Goal: Transaction & Acquisition: Purchase product/service

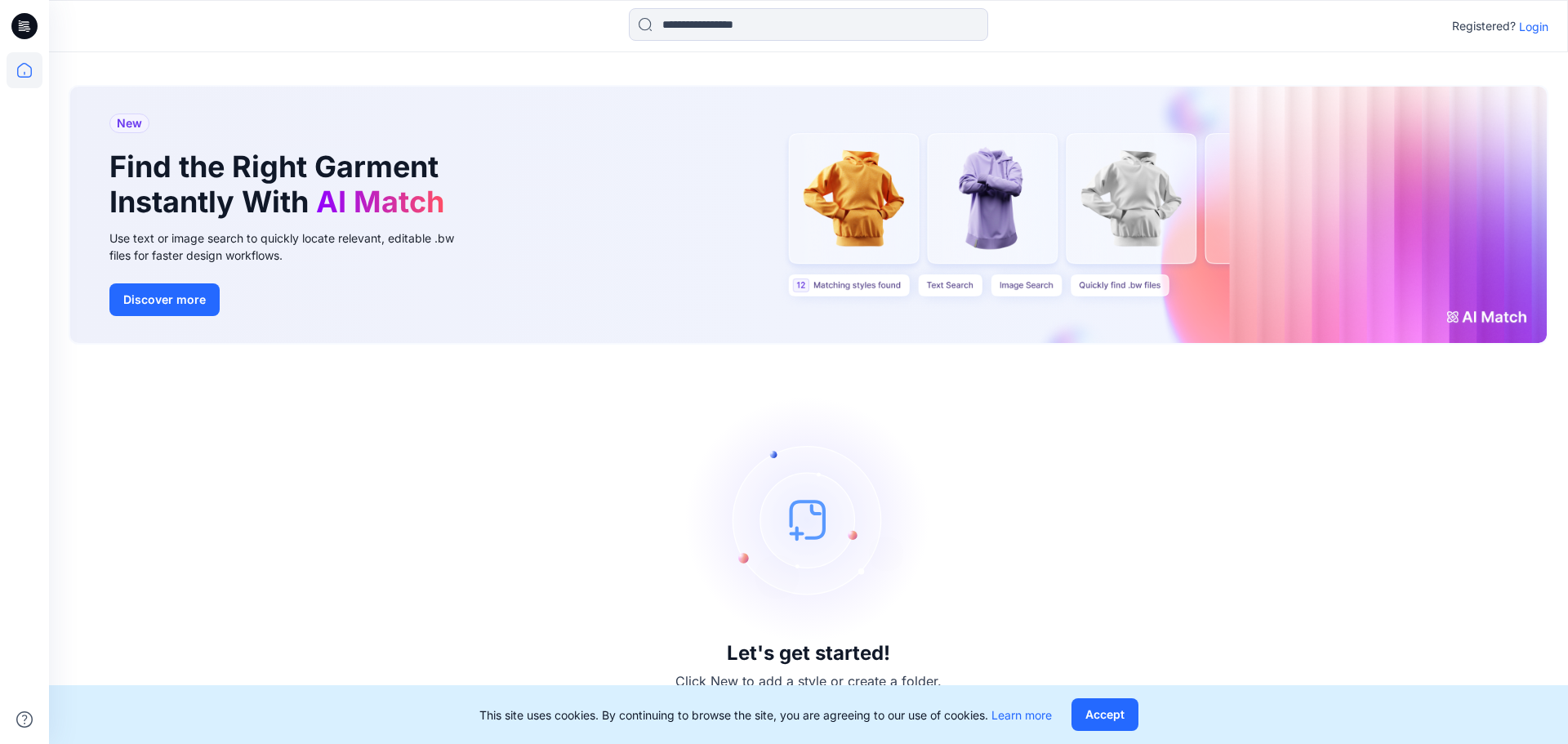
click at [1535, 30] on p "Login" at bounding box center [1534, 26] width 29 height 18
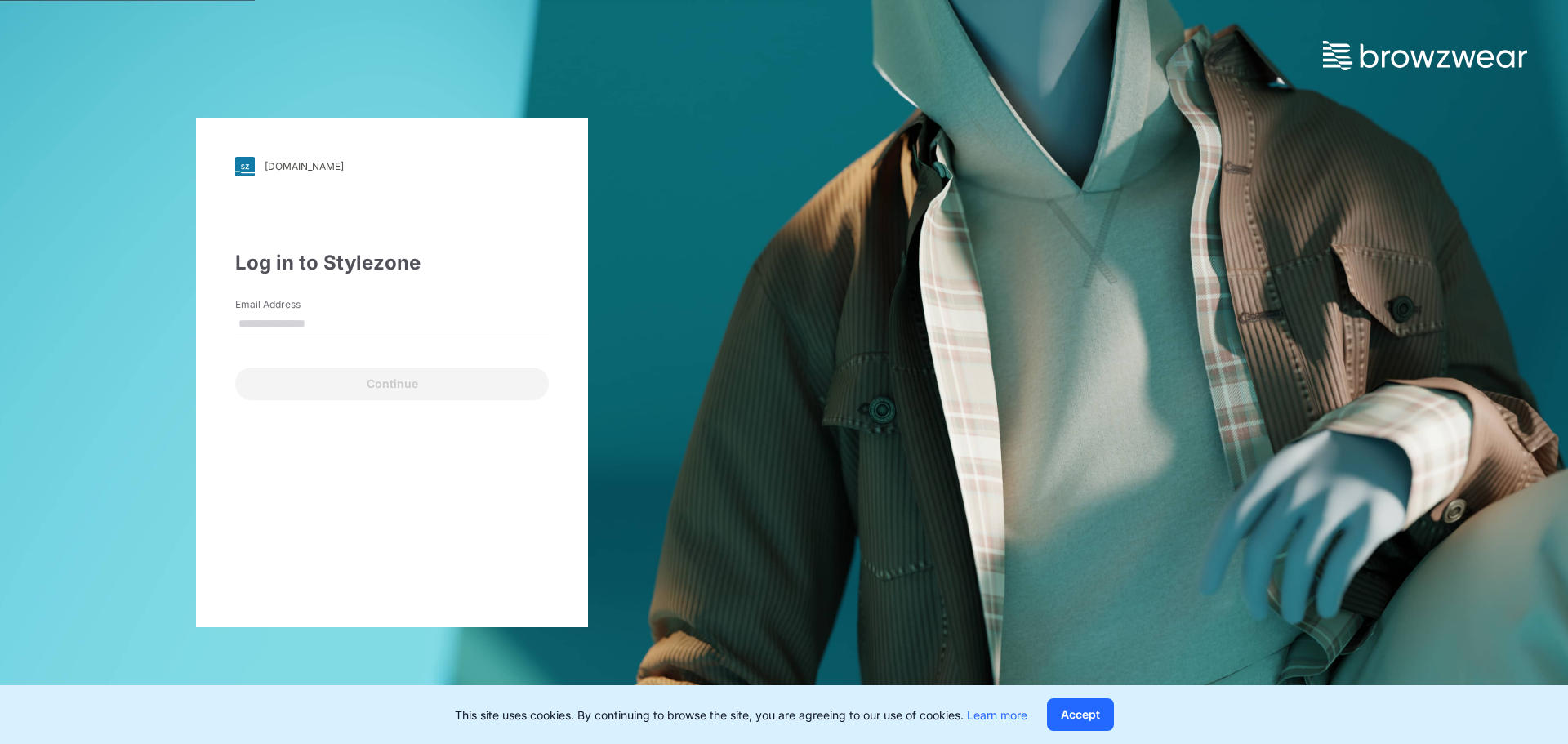
type input "**********"
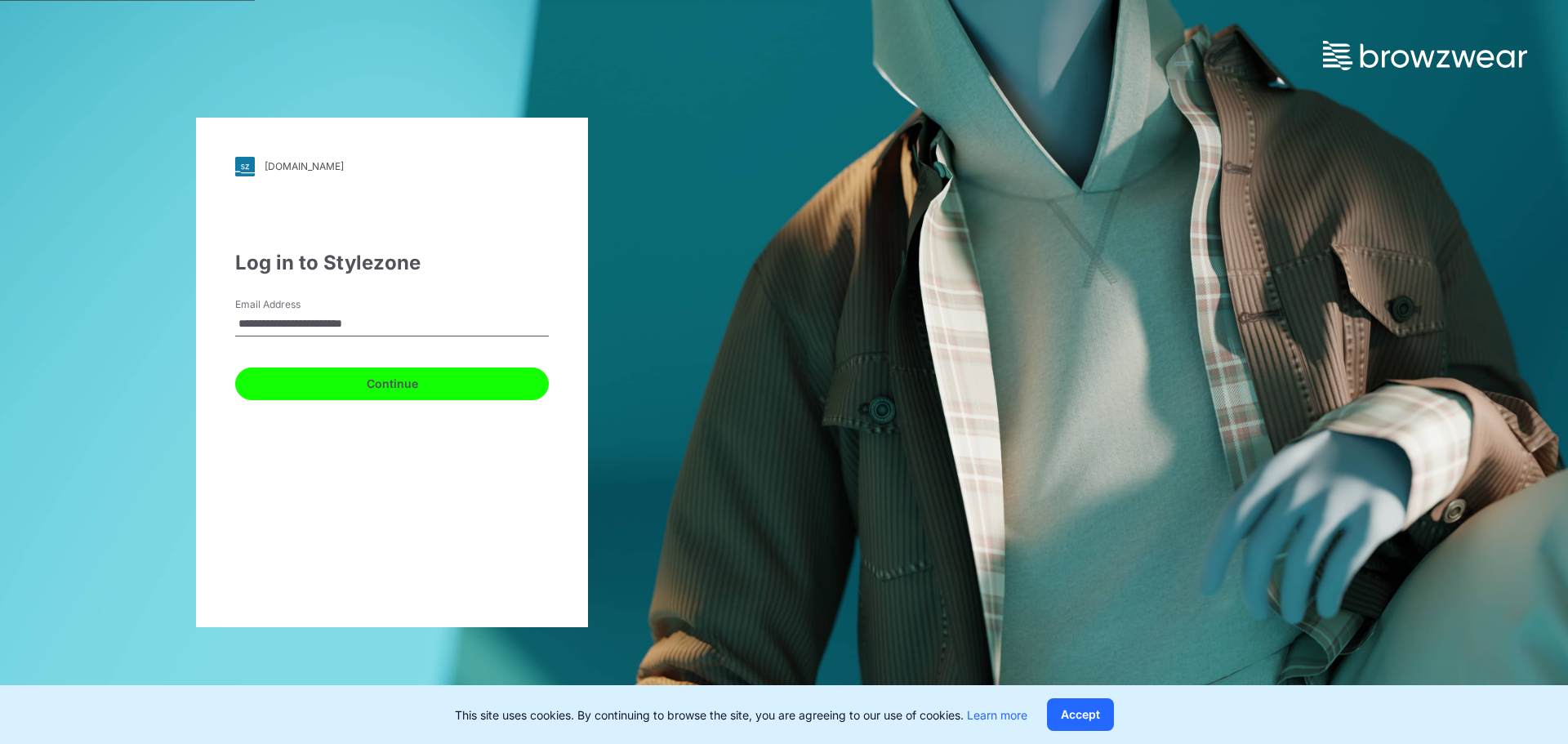
click at [293, 396] on button "Continue" at bounding box center [392, 384] width 313 height 32
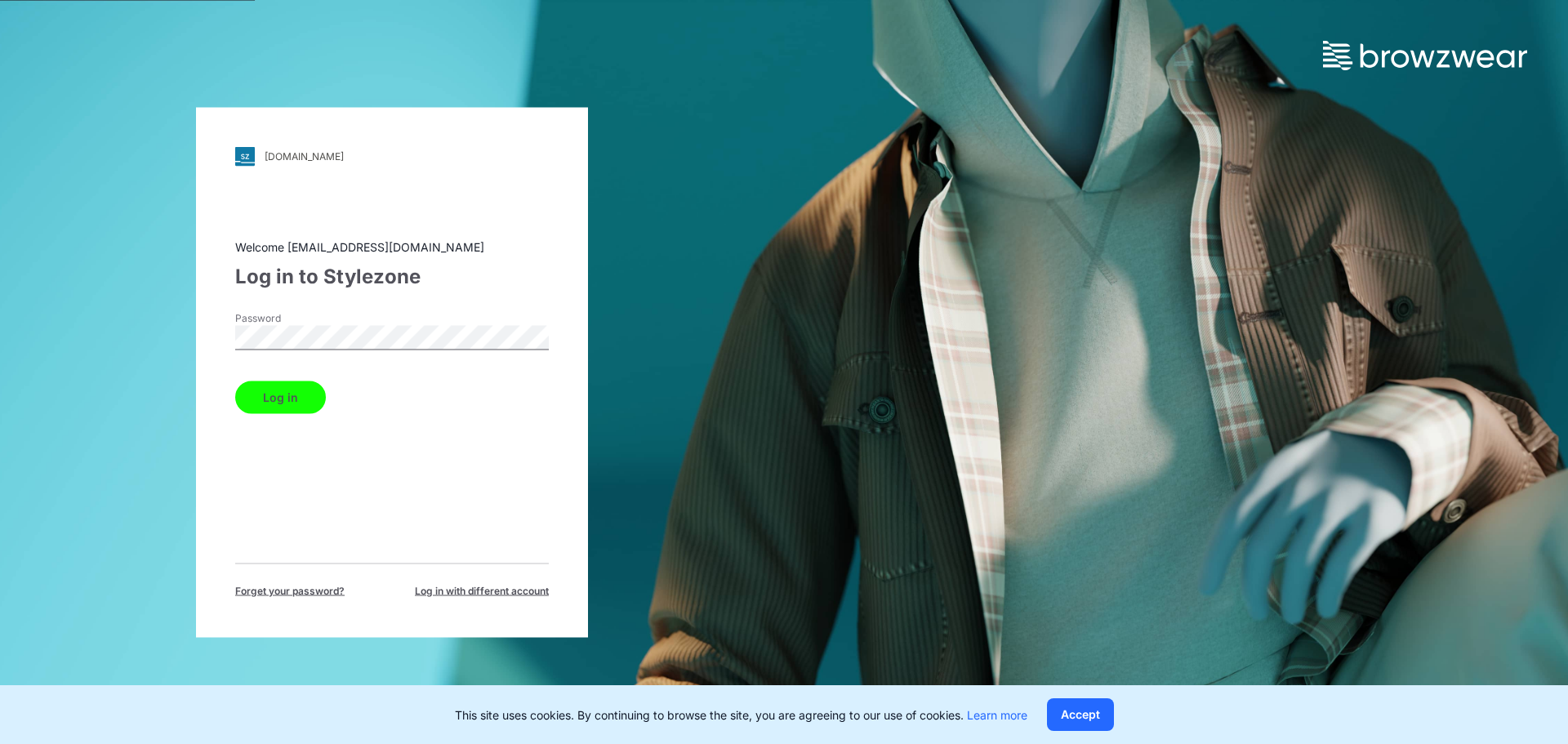
click at [295, 394] on button "Log in" at bounding box center [280, 396] width 90 height 32
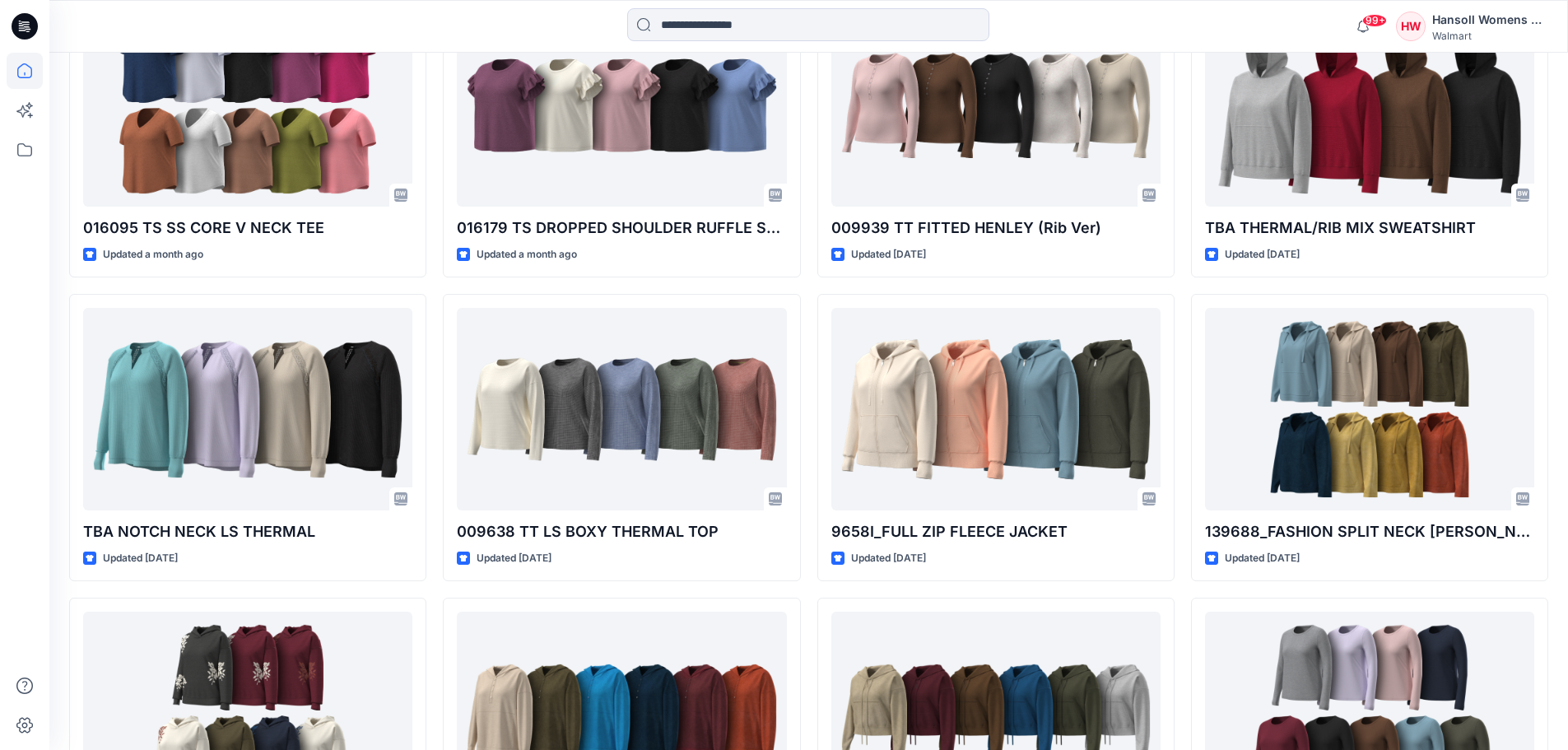
scroll to position [1584, 0]
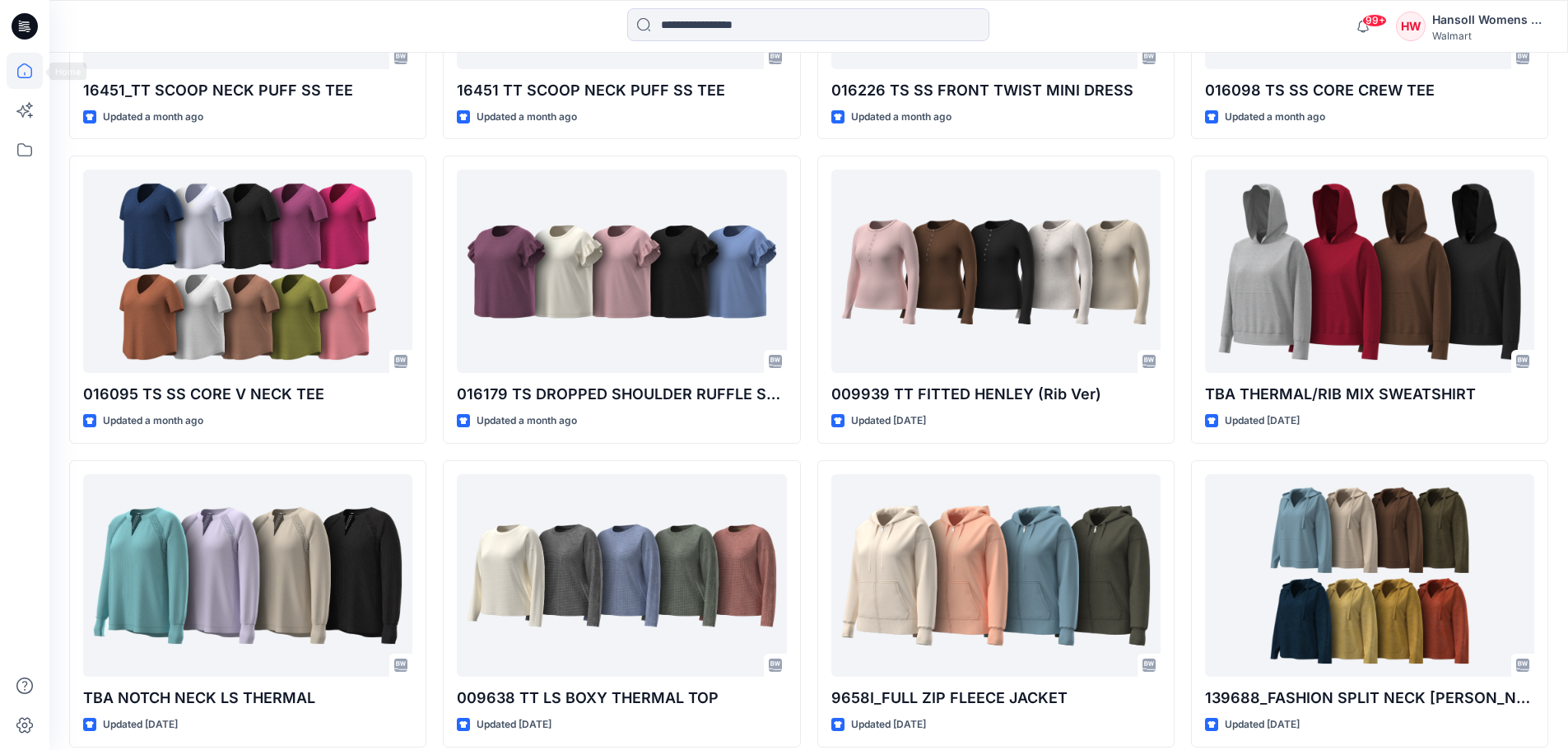
click at [25, 45] on icon at bounding box center [24, 26] width 26 height 53
click at [29, 38] on icon at bounding box center [24, 26] width 26 height 26
click at [29, 82] on icon at bounding box center [24, 71] width 36 height 36
click at [1406, 25] on div "HW" at bounding box center [1411, 26] width 30 height 30
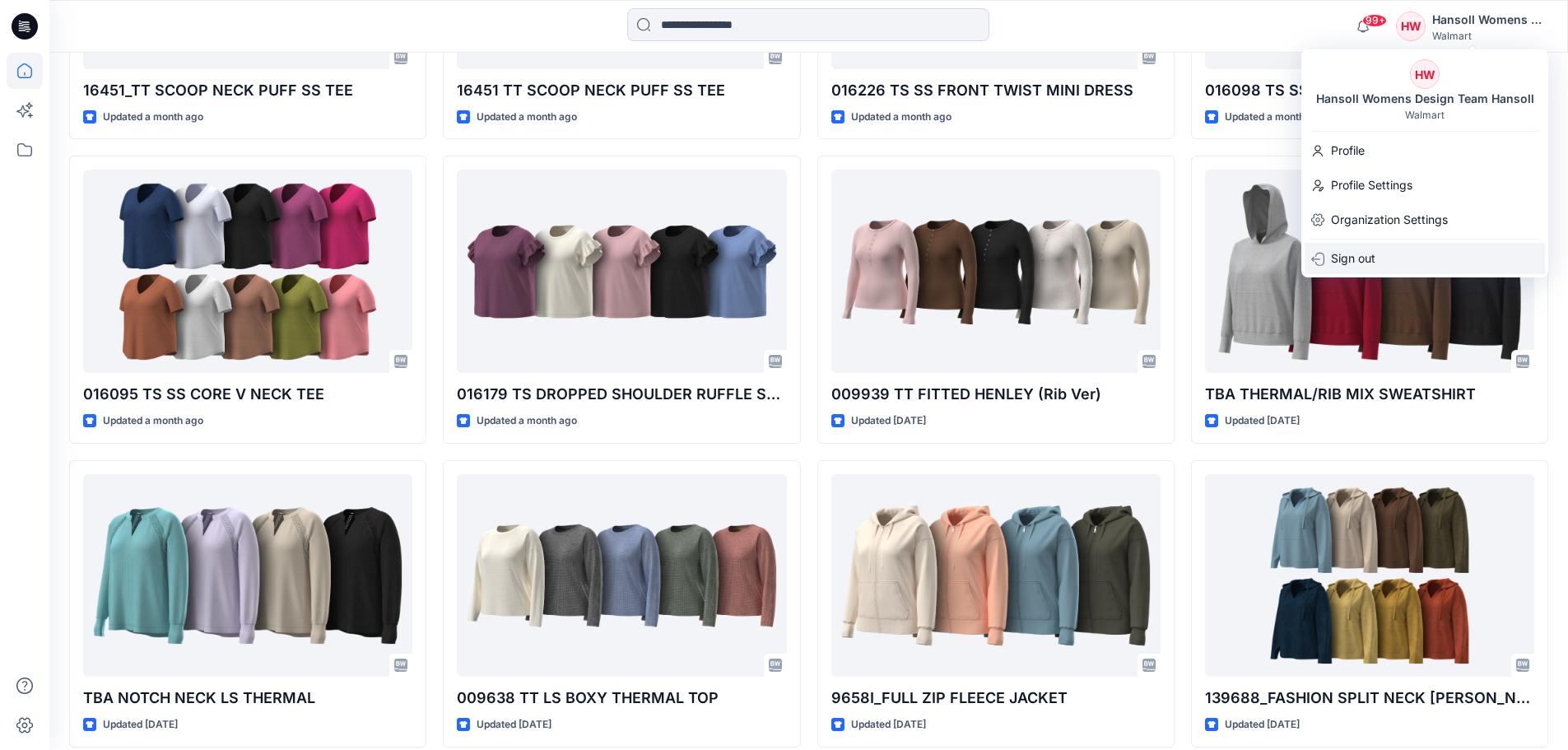
click at [1350, 257] on p "Sign out" at bounding box center [1353, 258] width 45 height 32
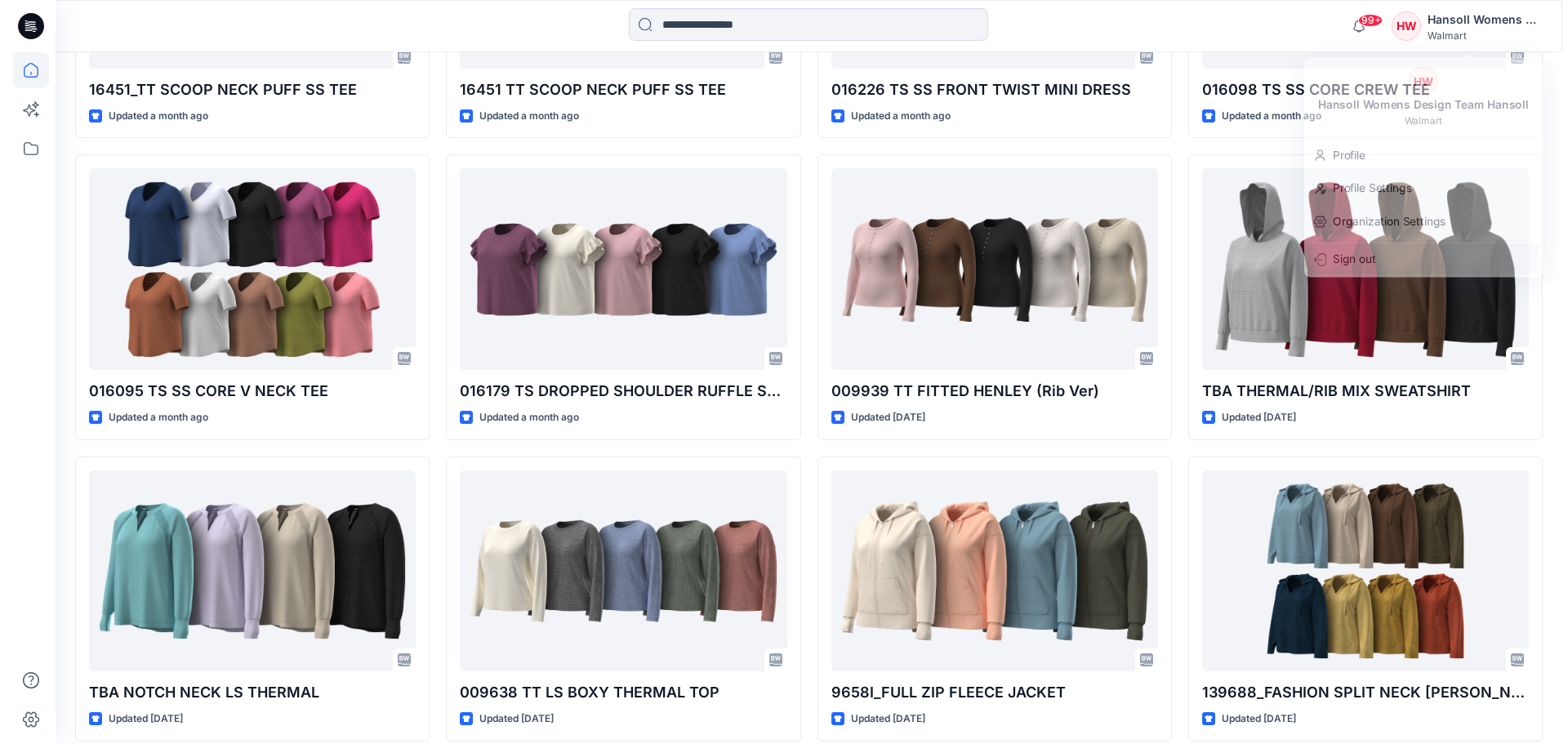
scroll to position [1579, 0]
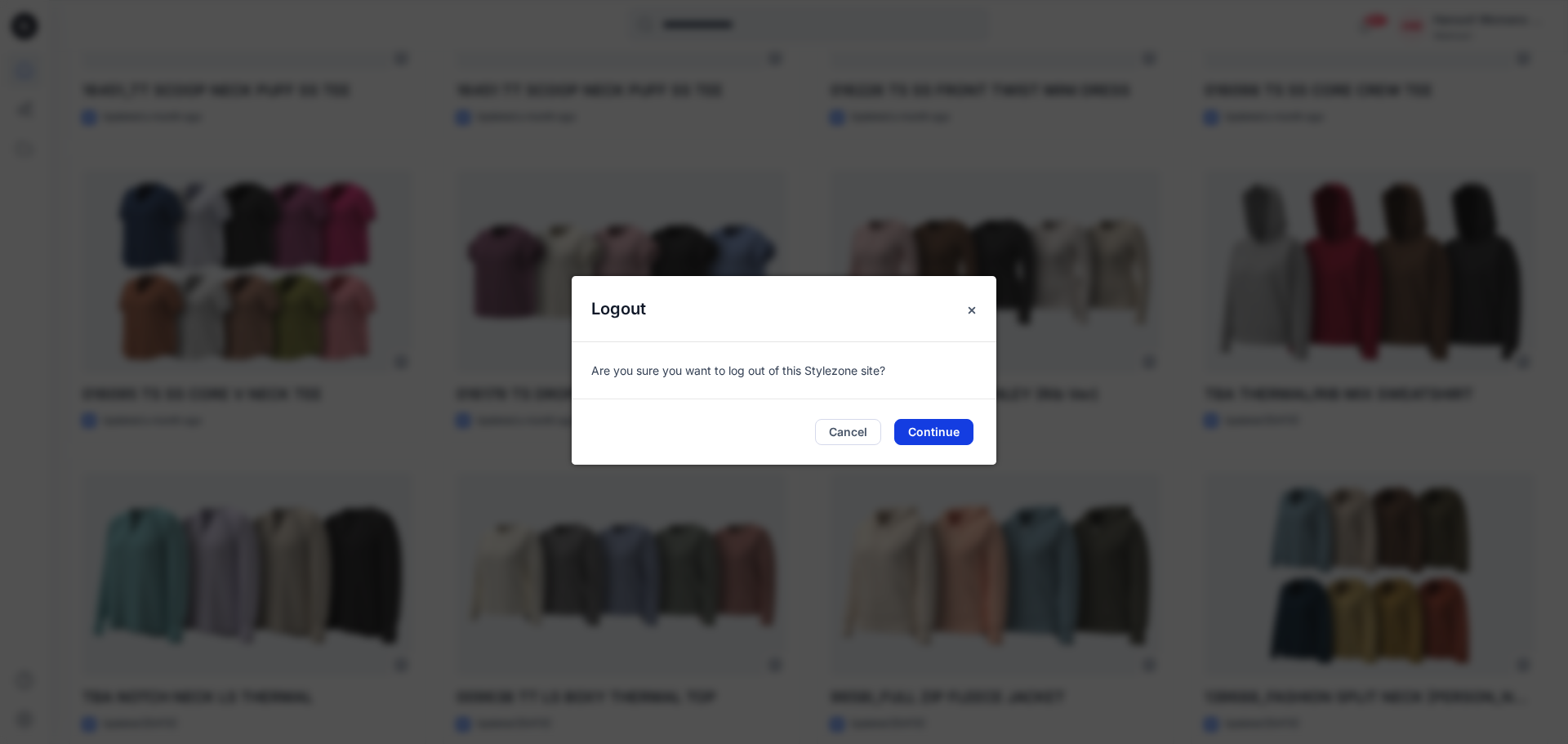
click at [950, 421] on button "Continue" at bounding box center [934, 432] width 79 height 26
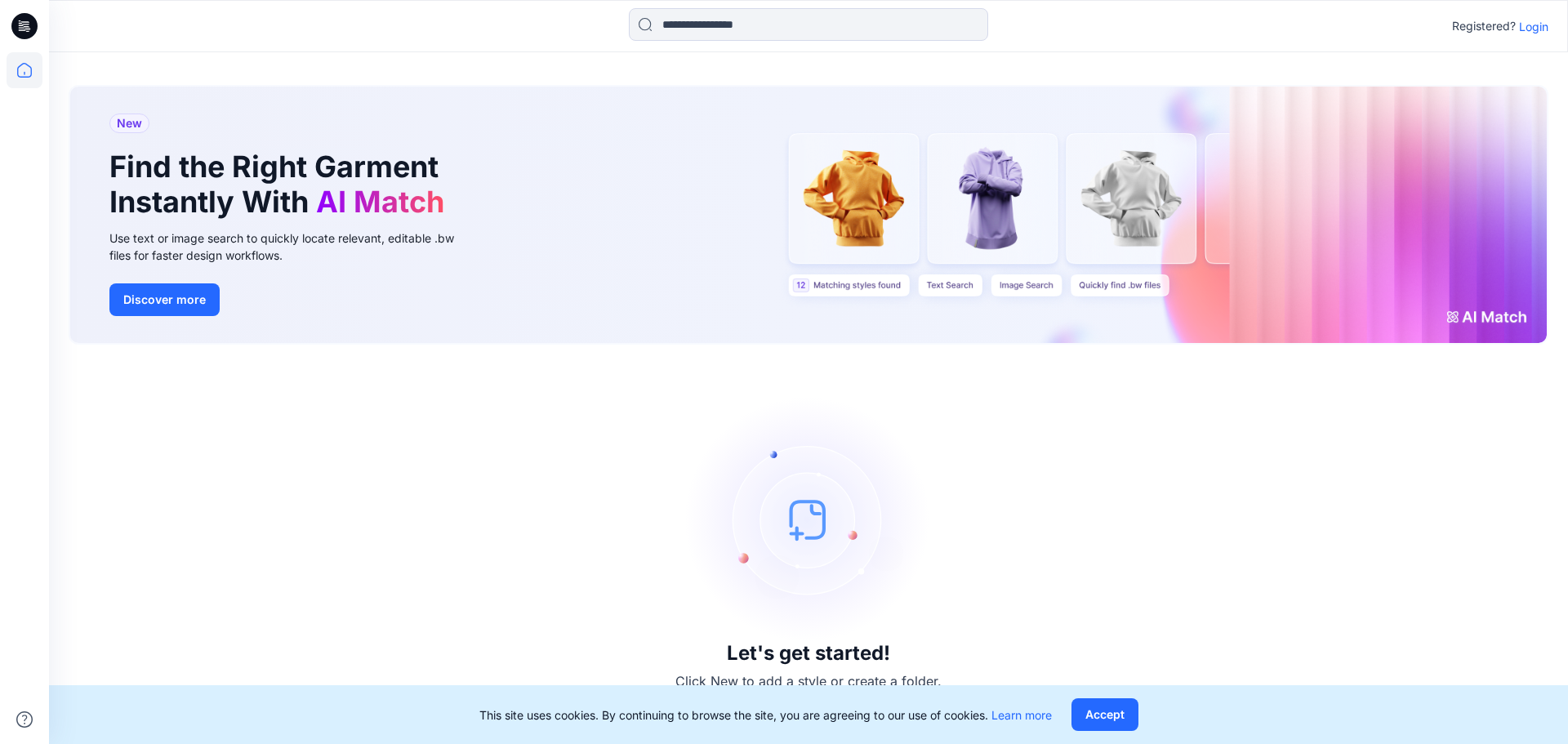
click at [1530, 31] on p "Login" at bounding box center [1534, 26] width 29 height 18
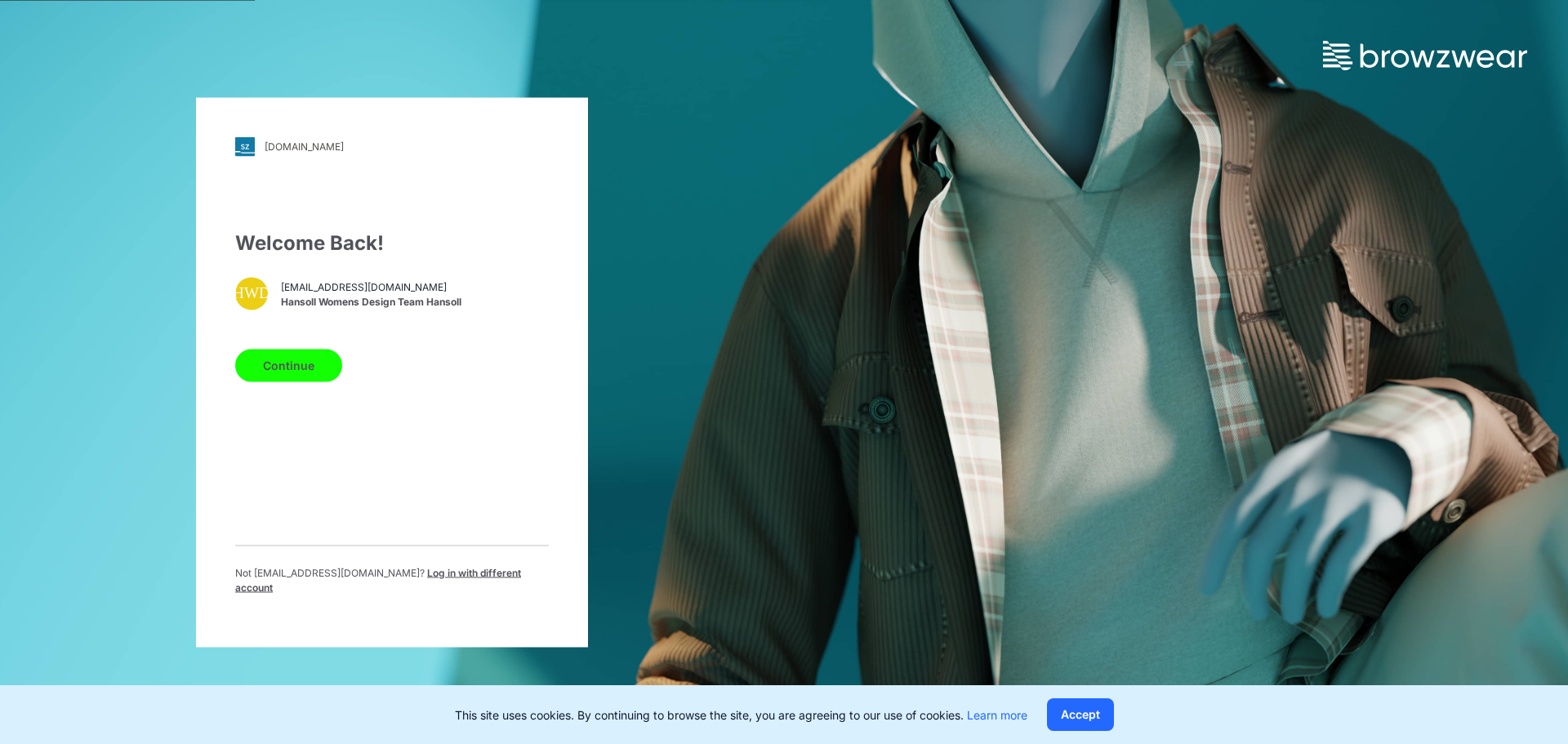
click at [320, 358] on button "Continue" at bounding box center [289, 364] width 107 height 32
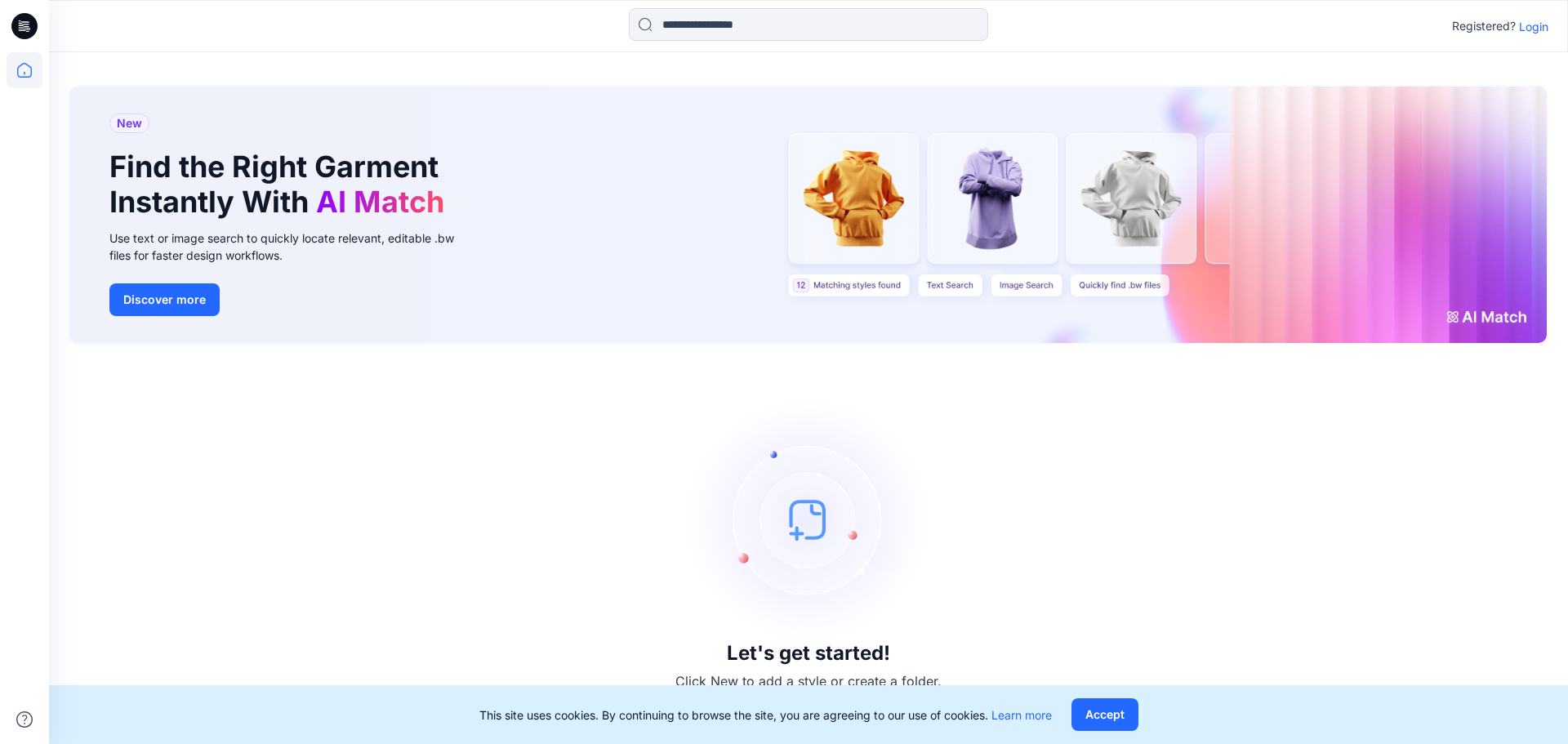
click at [1522, 31] on p "Login" at bounding box center [1534, 26] width 29 height 18
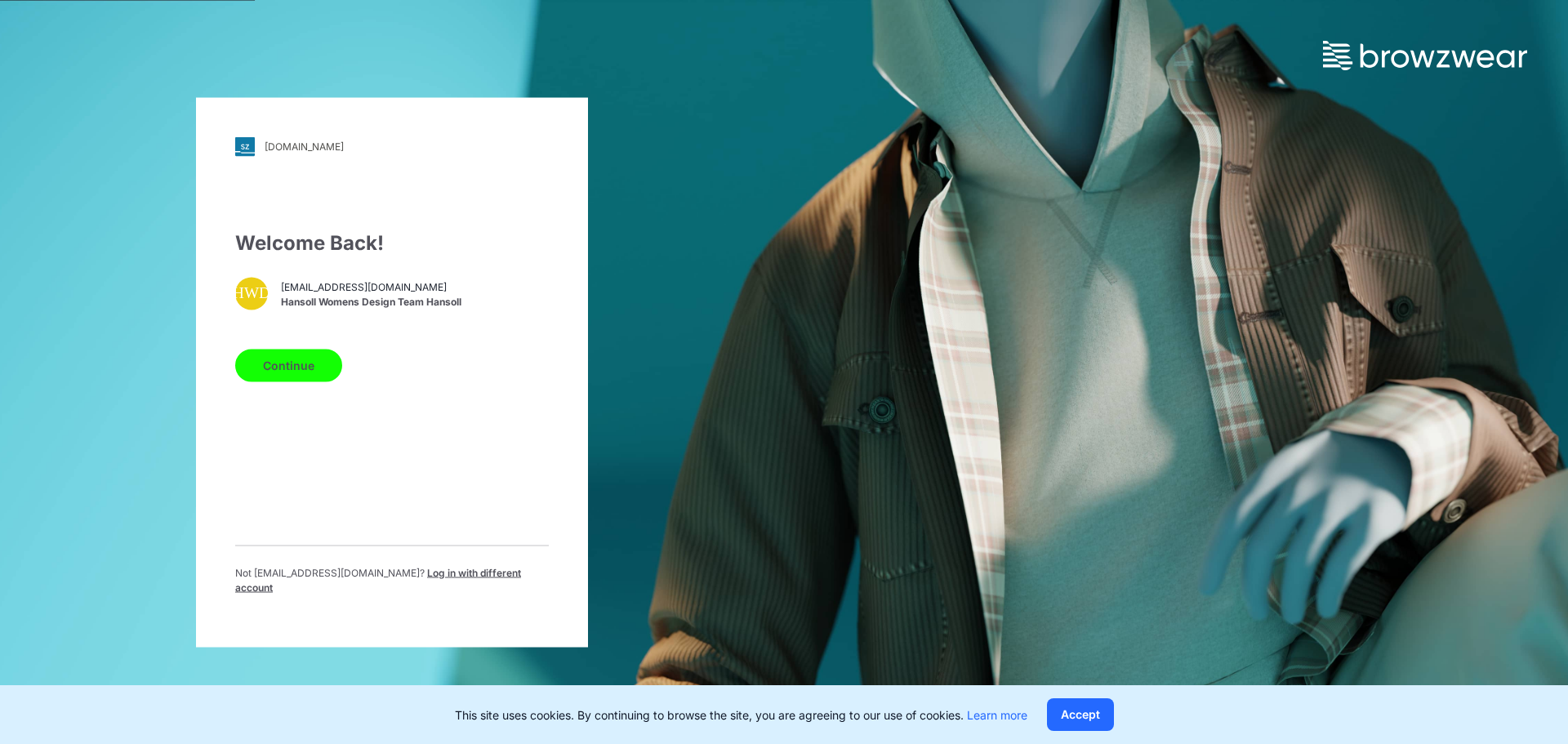
click at [333, 182] on div "[DOMAIN_NAME] Loading... Welcome Back! HWD [EMAIL_ADDRESS][DOMAIN_NAME] Hansoll…" at bounding box center [392, 372] width 392 height 549
click at [305, 372] on button "Continue" at bounding box center [289, 364] width 107 height 32
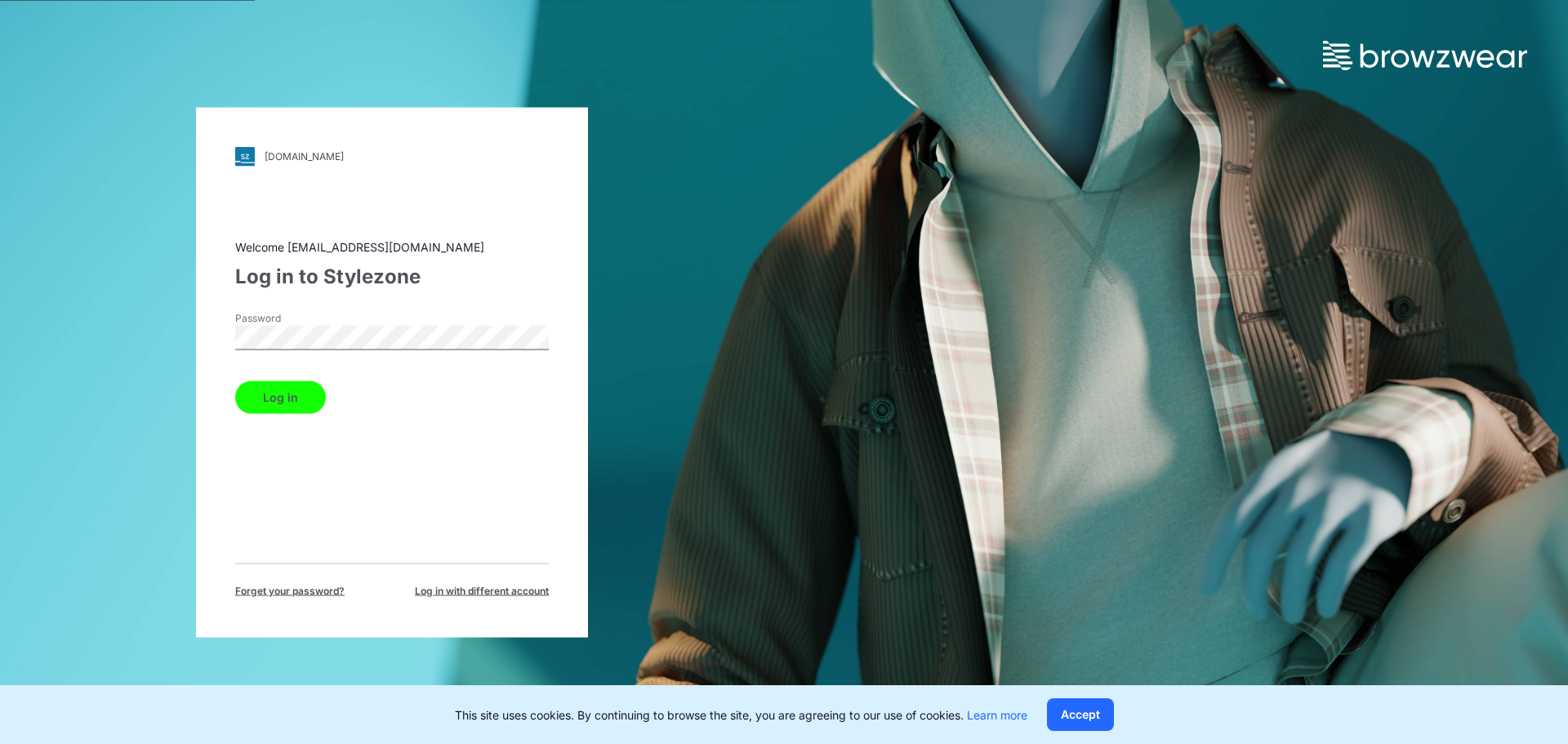
click at [293, 397] on button "Log in" at bounding box center [280, 396] width 90 height 32
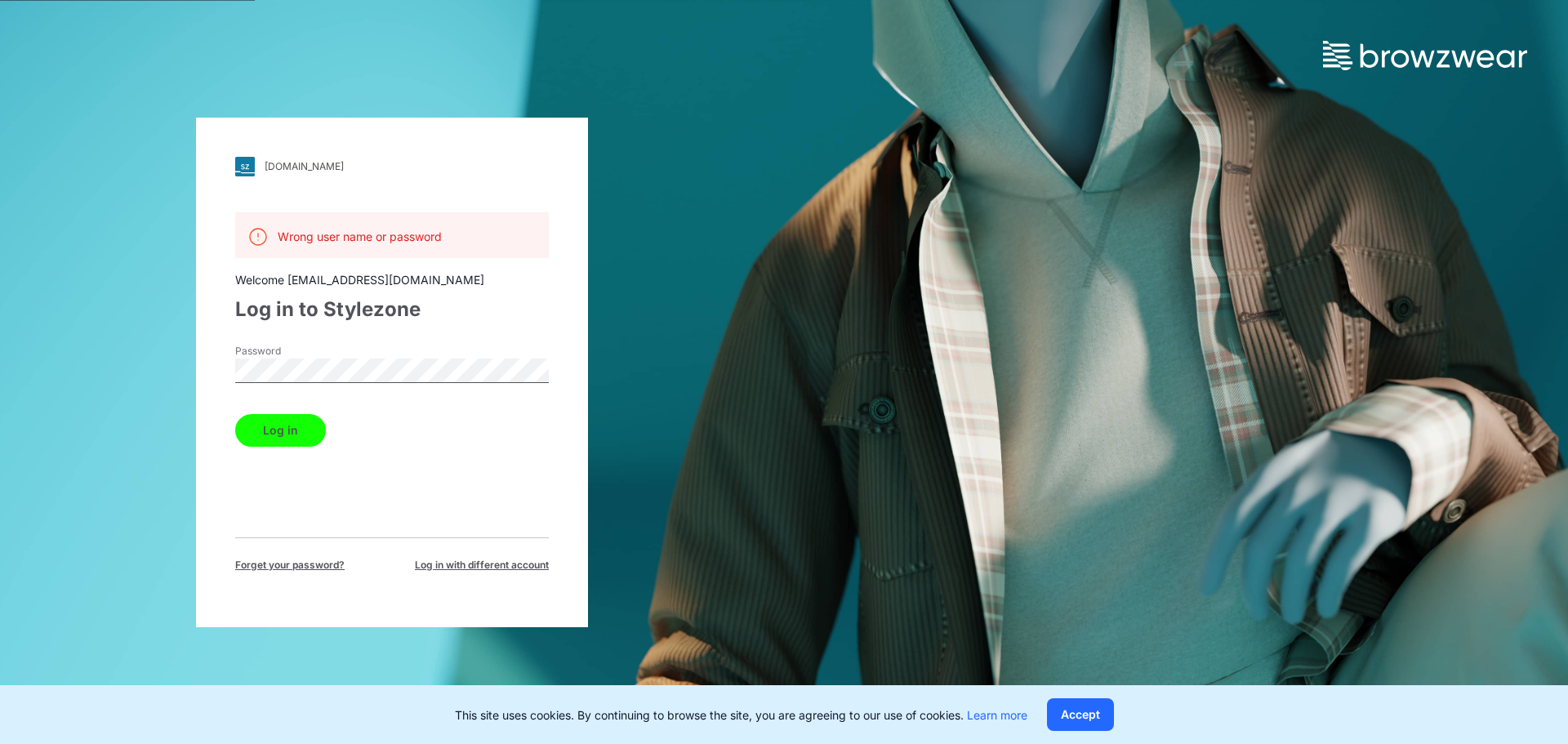
click at [439, 561] on span "Log in with different account" at bounding box center [481, 565] width 134 height 15
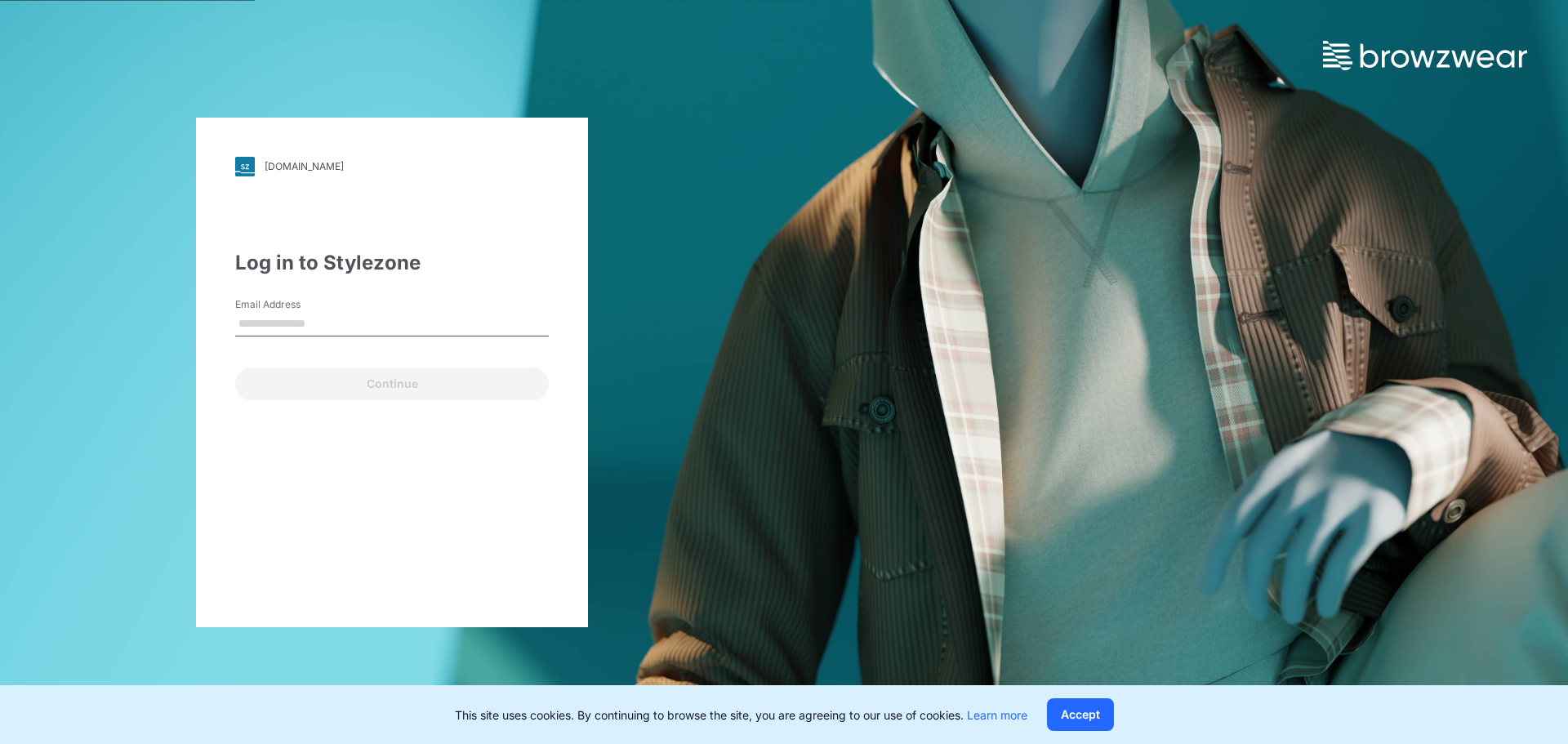
click at [333, 317] on input "Email Address" at bounding box center [392, 325] width 313 height 25
type input "**********"
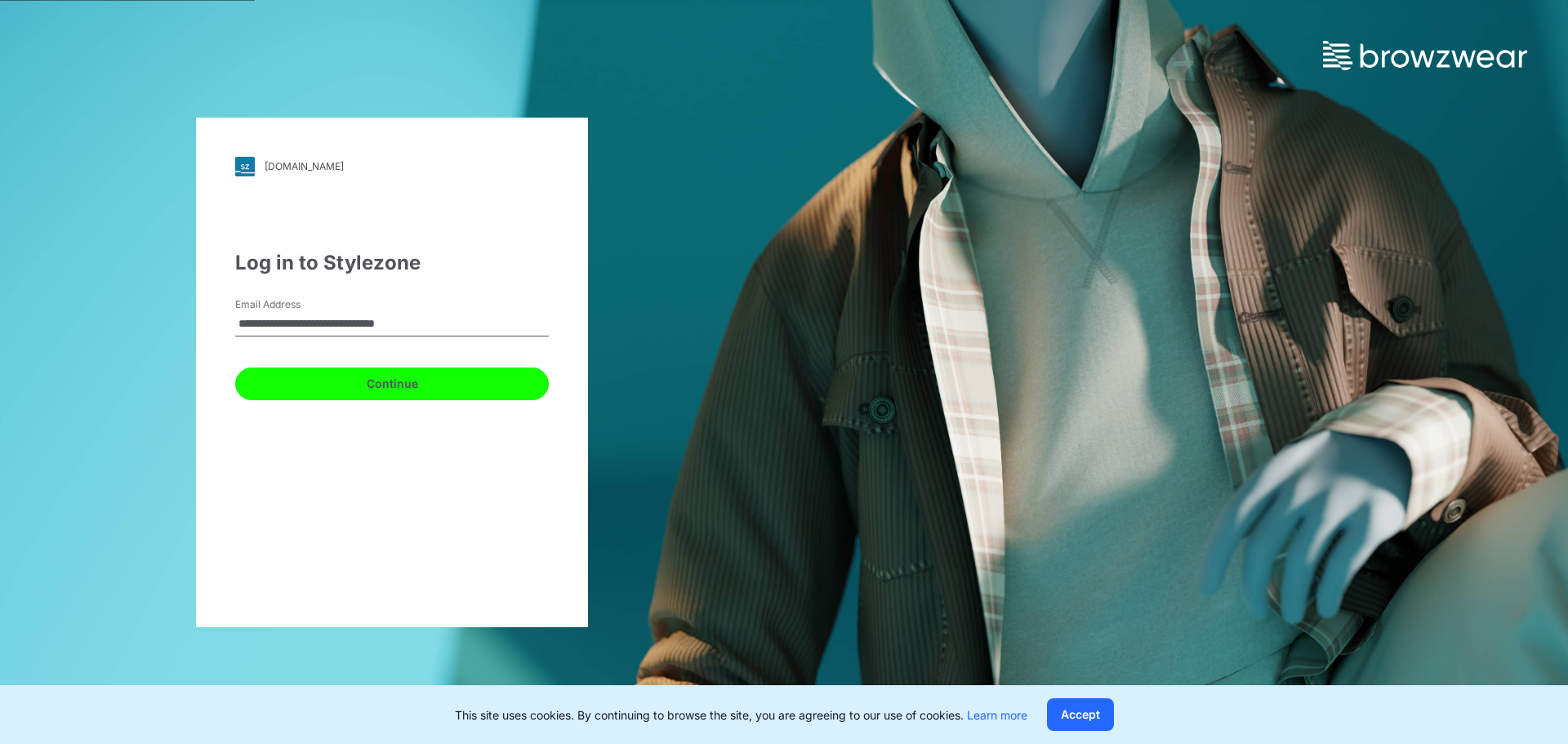
click at [399, 393] on button "Continue" at bounding box center [392, 384] width 313 height 32
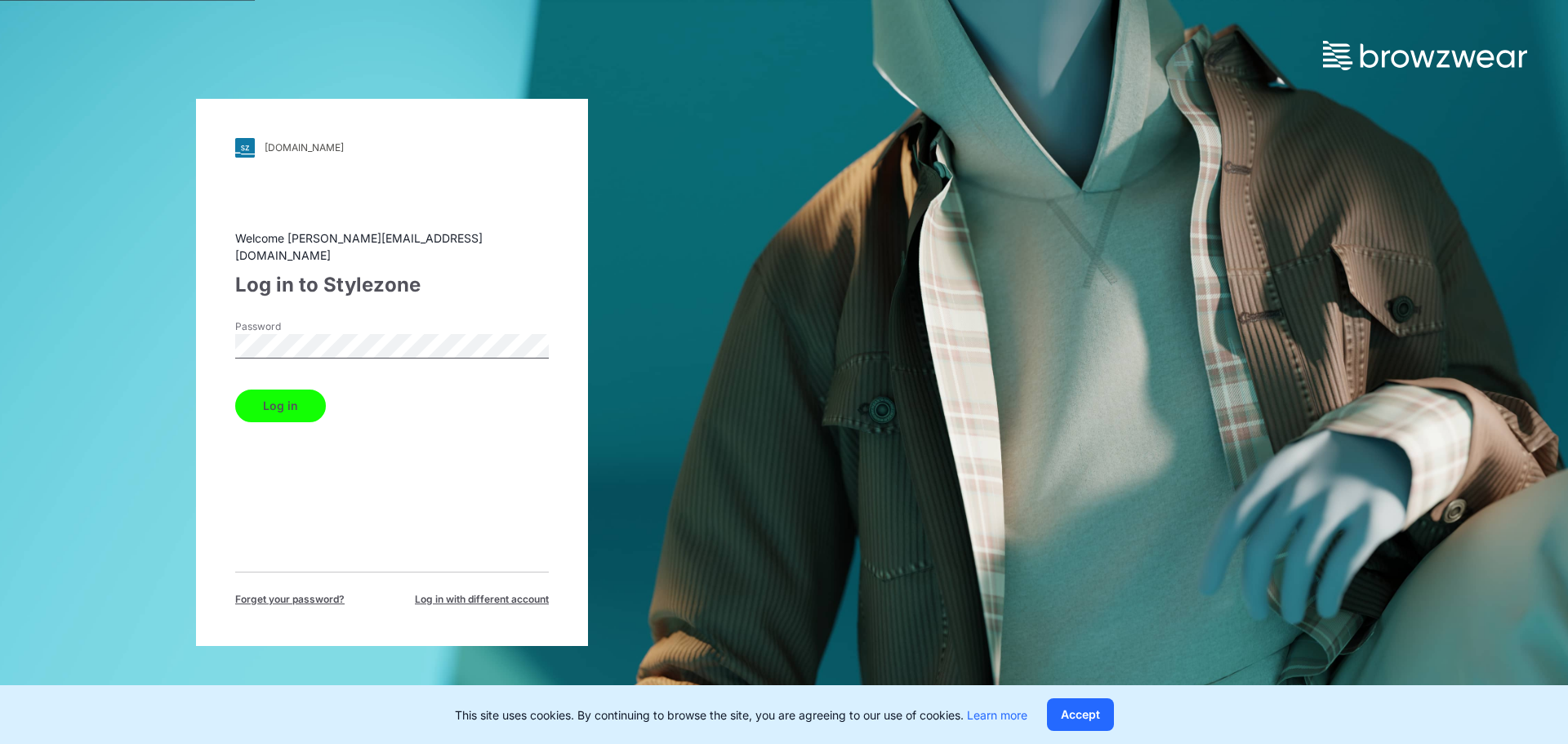
click at [277, 397] on button "Log in" at bounding box center [280, 406] width 90 height 32
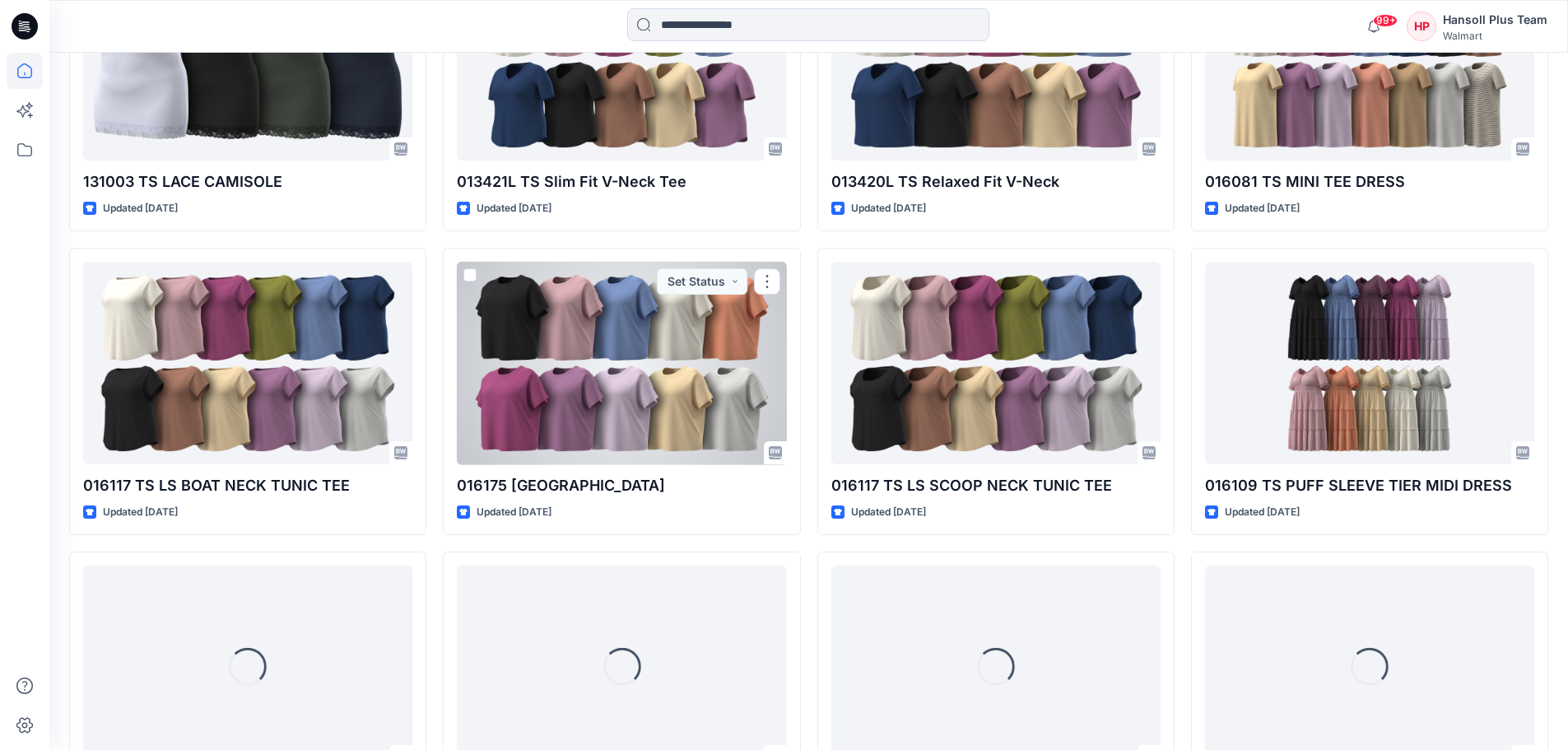
scroll to position [2148, 0]
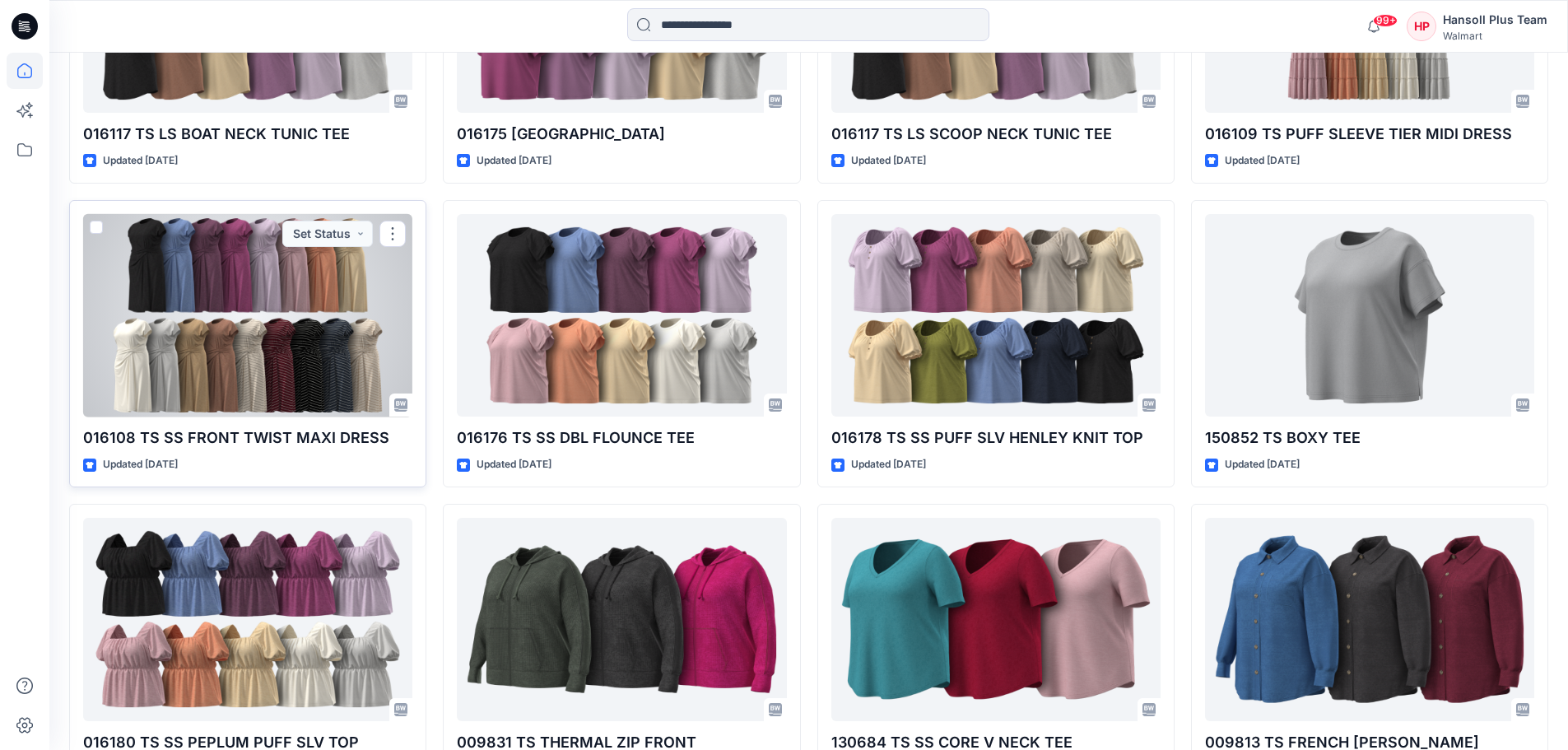
click at [323, 322] on div at bounding box center [248, 315] width 329 height 204
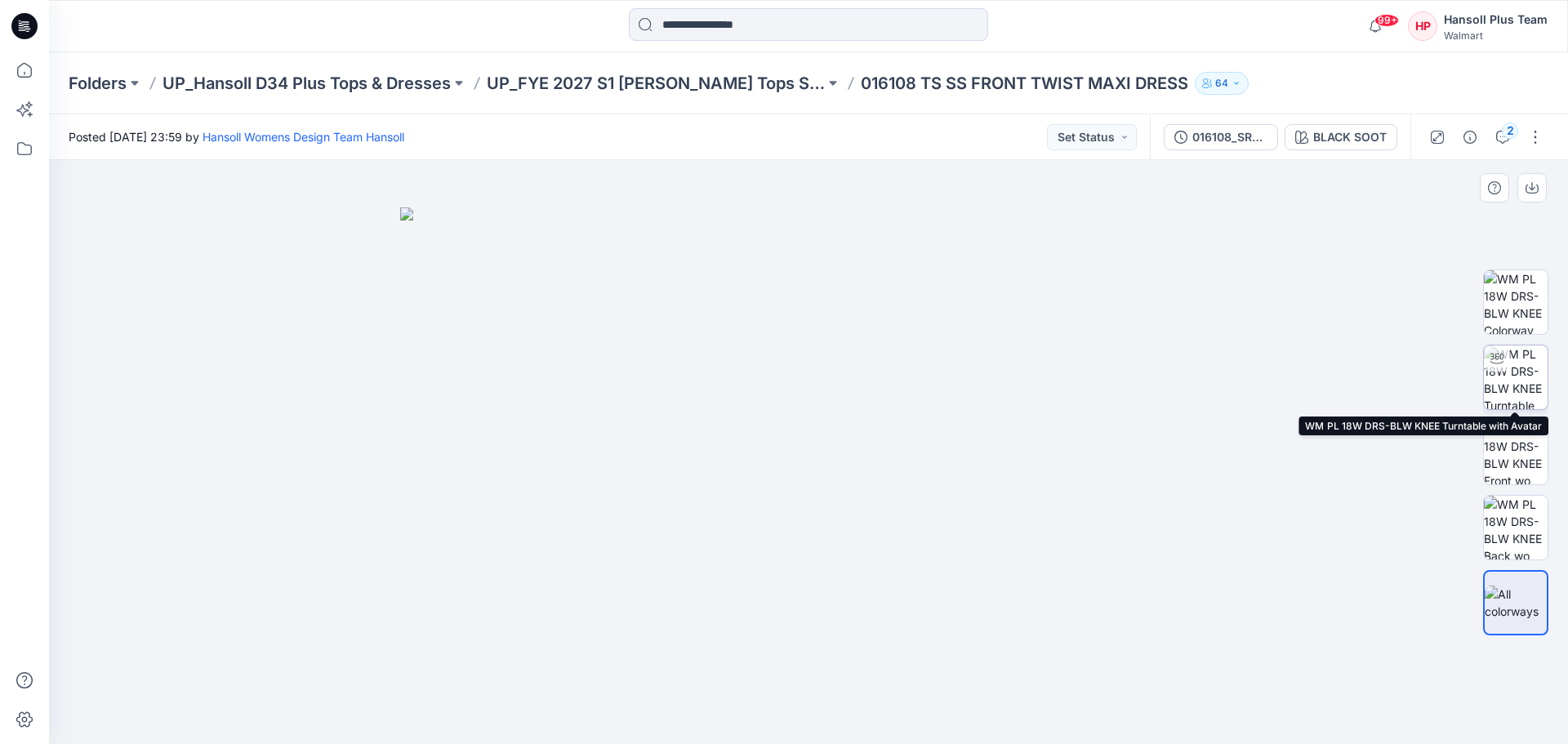
click at [1491, 391] on img at bounding box center [1515, 377] width 64 height 64
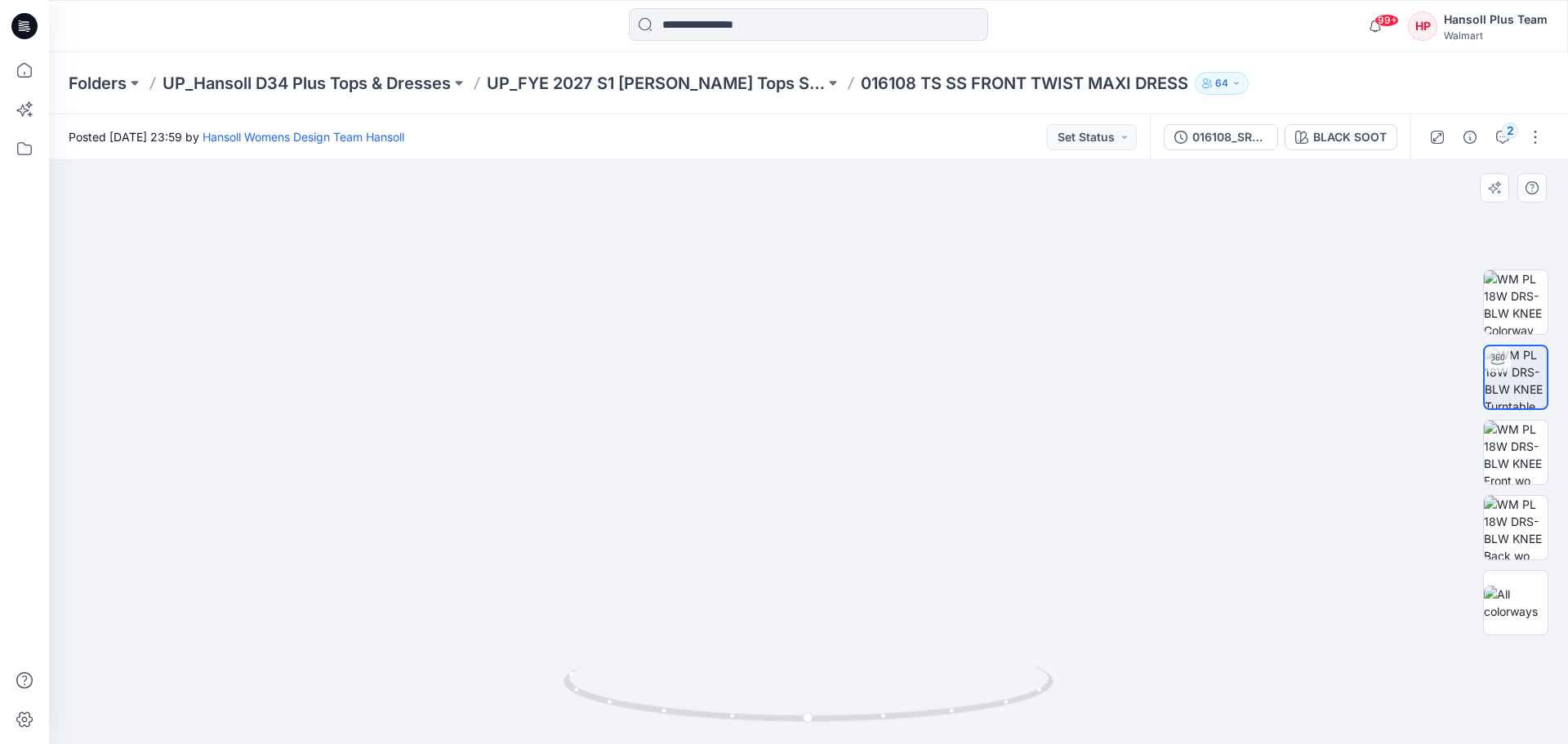
drag, startPoint x: 1041, startPoint y: 465, endPoint x: 931, endPoint y: 517, distance: 121.7
click at [931, 517] on img at bounding box center [698, 126] width 1992 height 1236
drag, startPoint x: 881, startPoint y: 515, endPoint x: 752, endPoint y: 515, distance: 129.0
click at [752, 515] on div at bounding box center [808, 453] width 1519 height 585
drag, startPoint x: 917, startPoint y: 521, endPoint x: 1133, endPoint y: 527, distance: 216.1
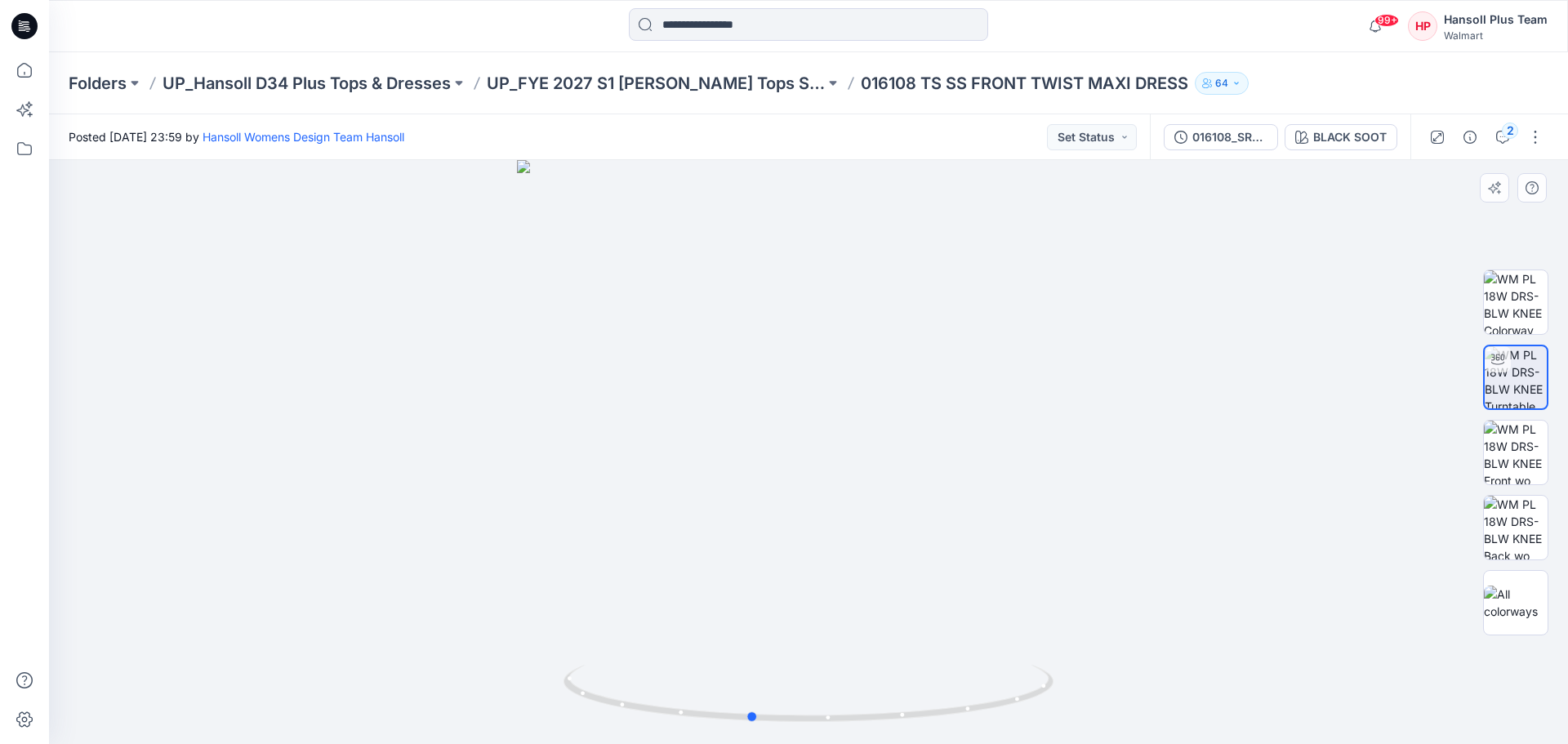
click at [1133, 527] on div at bounding box center [808, 453] width 1519 height 585
click at [1489, 607] on img at bounding box center [1515, 602] width 64 height 34
click at [644, 505] on img at bounding box center [808, 476] width 817 height 537
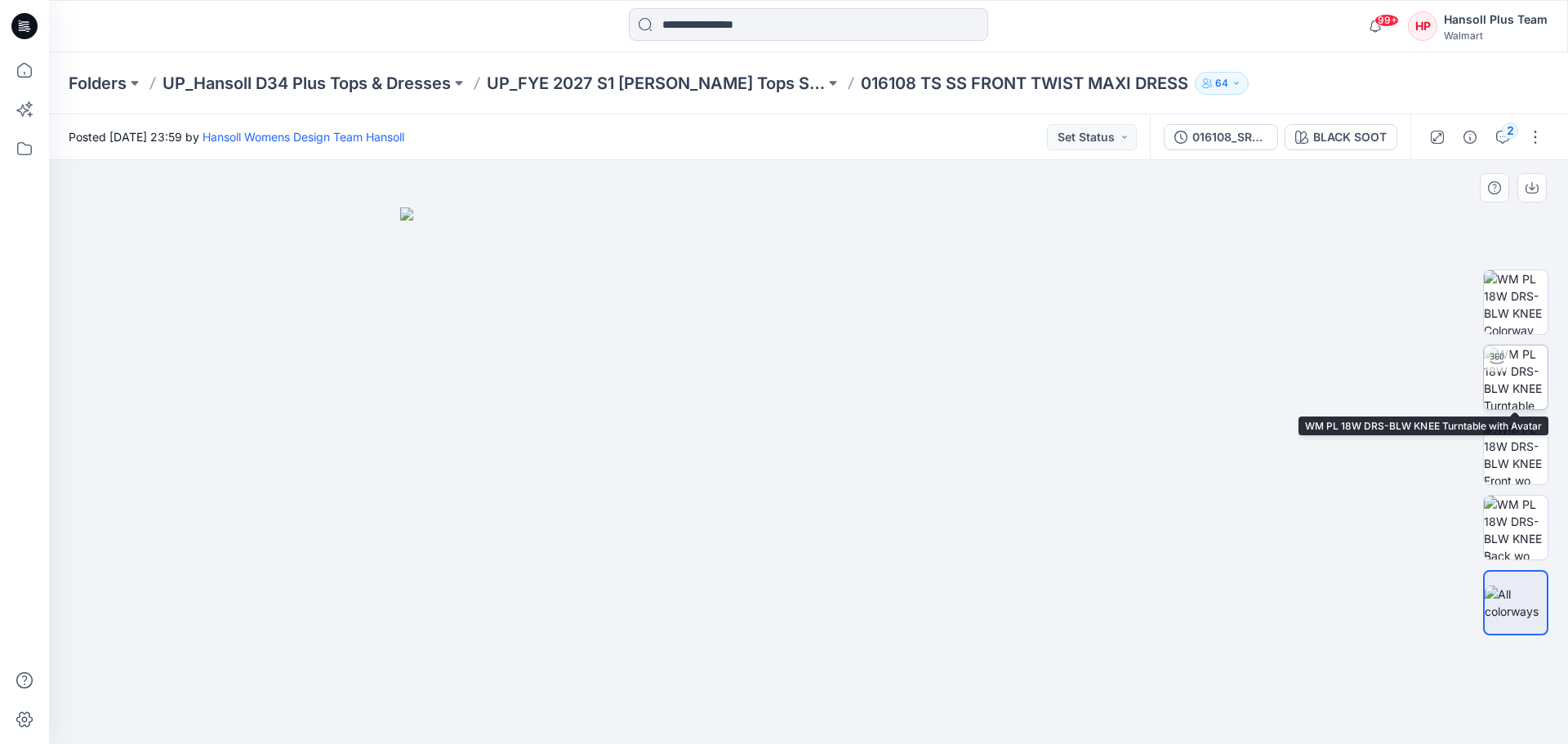
click at [1515, 377] on img at bounding box center [1515, 377] width 64 height 64
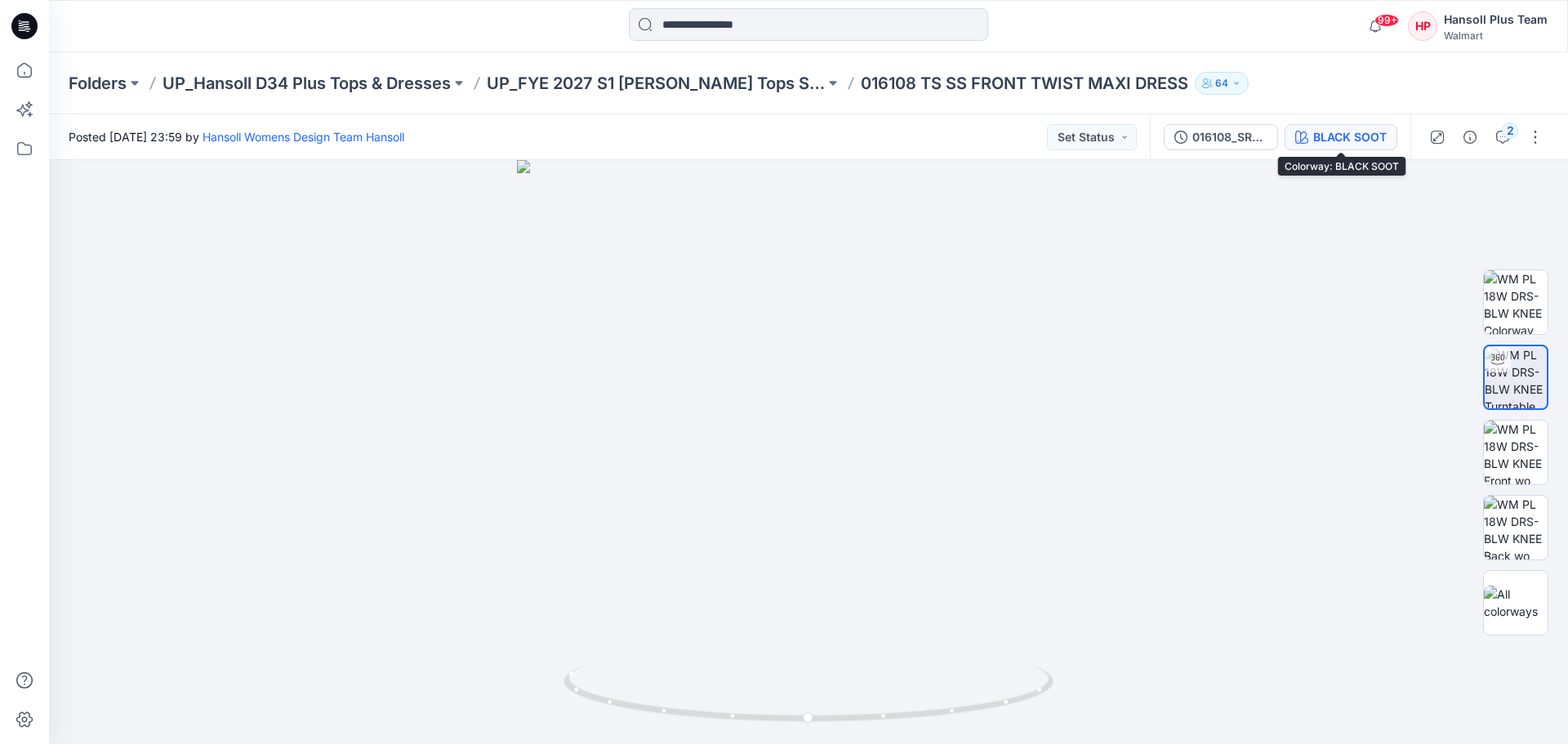
click at [1343, 134] on div "BLACK SOOT" at bounding box center [1350, 136] width 74 height 18
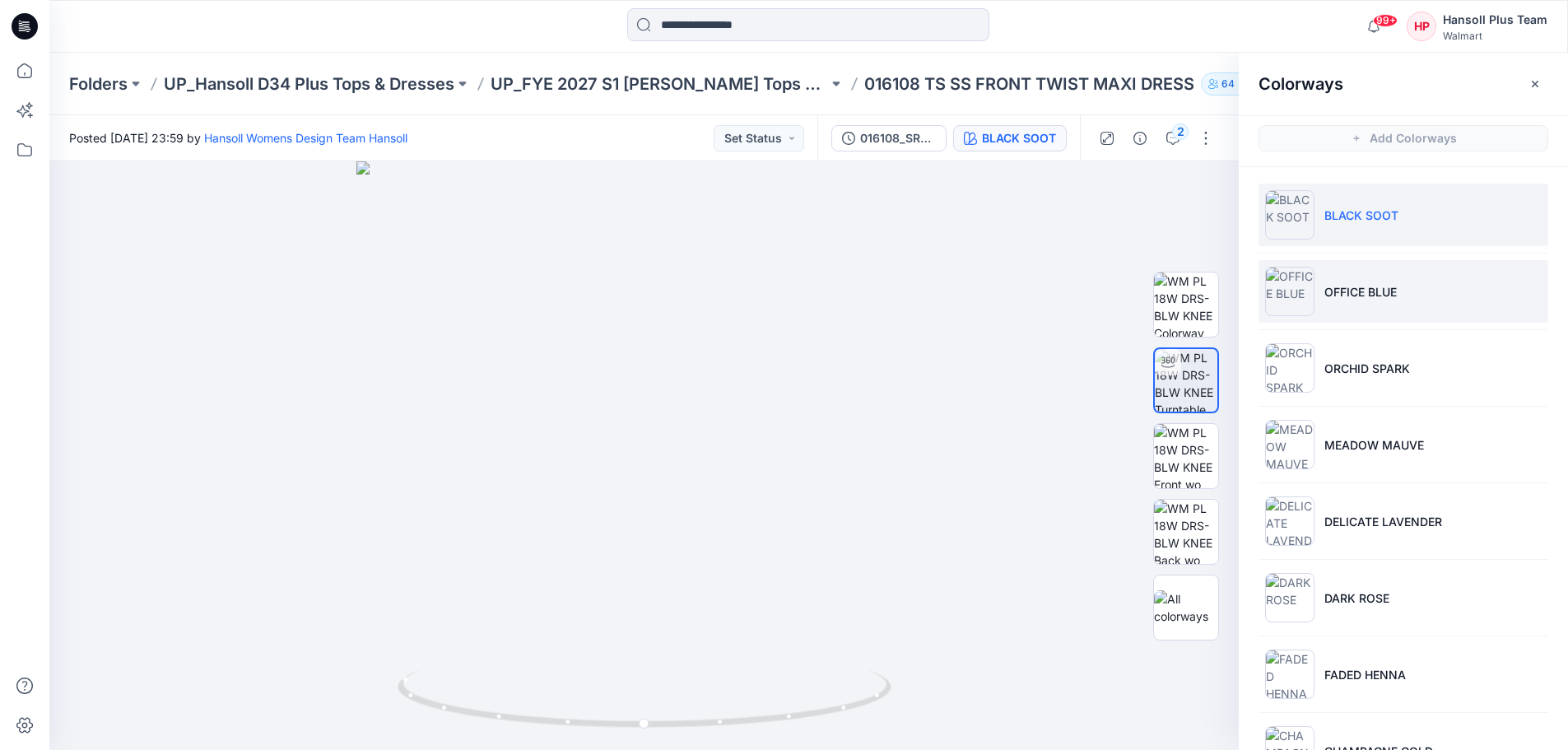
click at [1354, 292] on p "OFFICE BLUE" at bounding box center [1361, 292] width 72 height 18
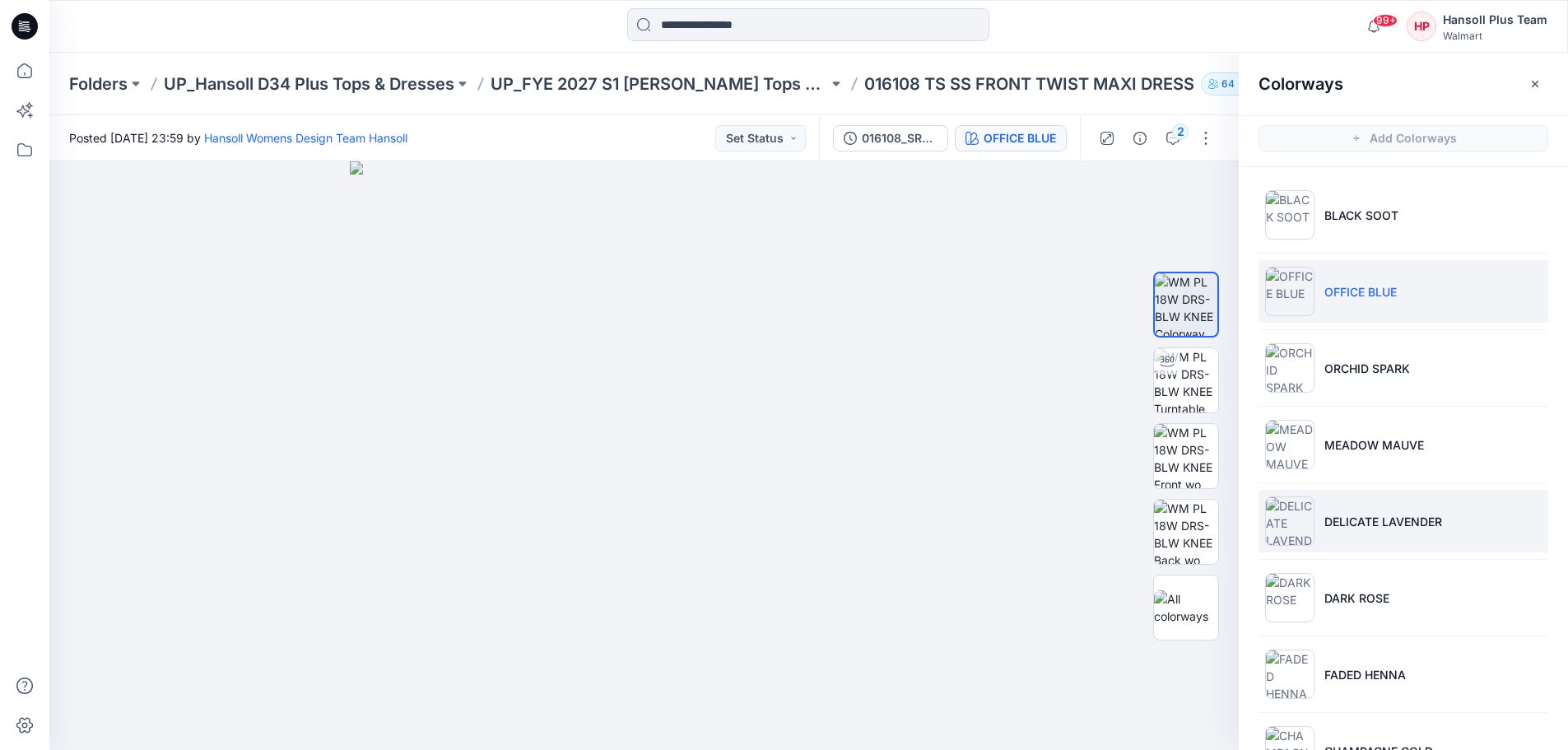
click at [1352, 515] on p "DELICATE LAVENDER" at bounding box center [1383, 521] width 118 height 18
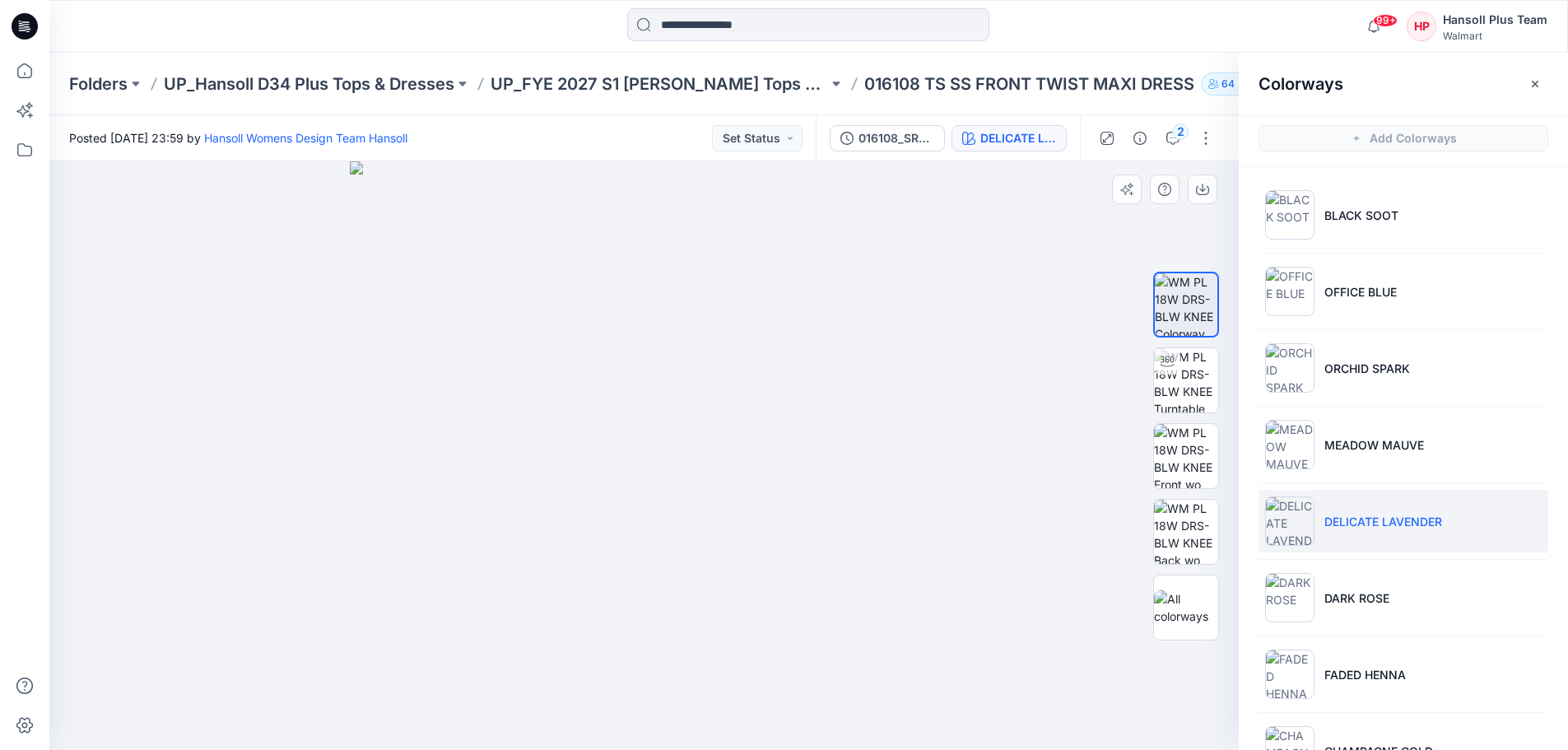
drag, startPoint x: 686, startPoint y: 489, endPoint x: 777, endPoint y: 496, distance: 91.3
click at [777, 496] on img at bounding box center [645, 456] width 589 height 589
click at [1163, 399] on img at bounding box center [1185, 380] width 64 height 64
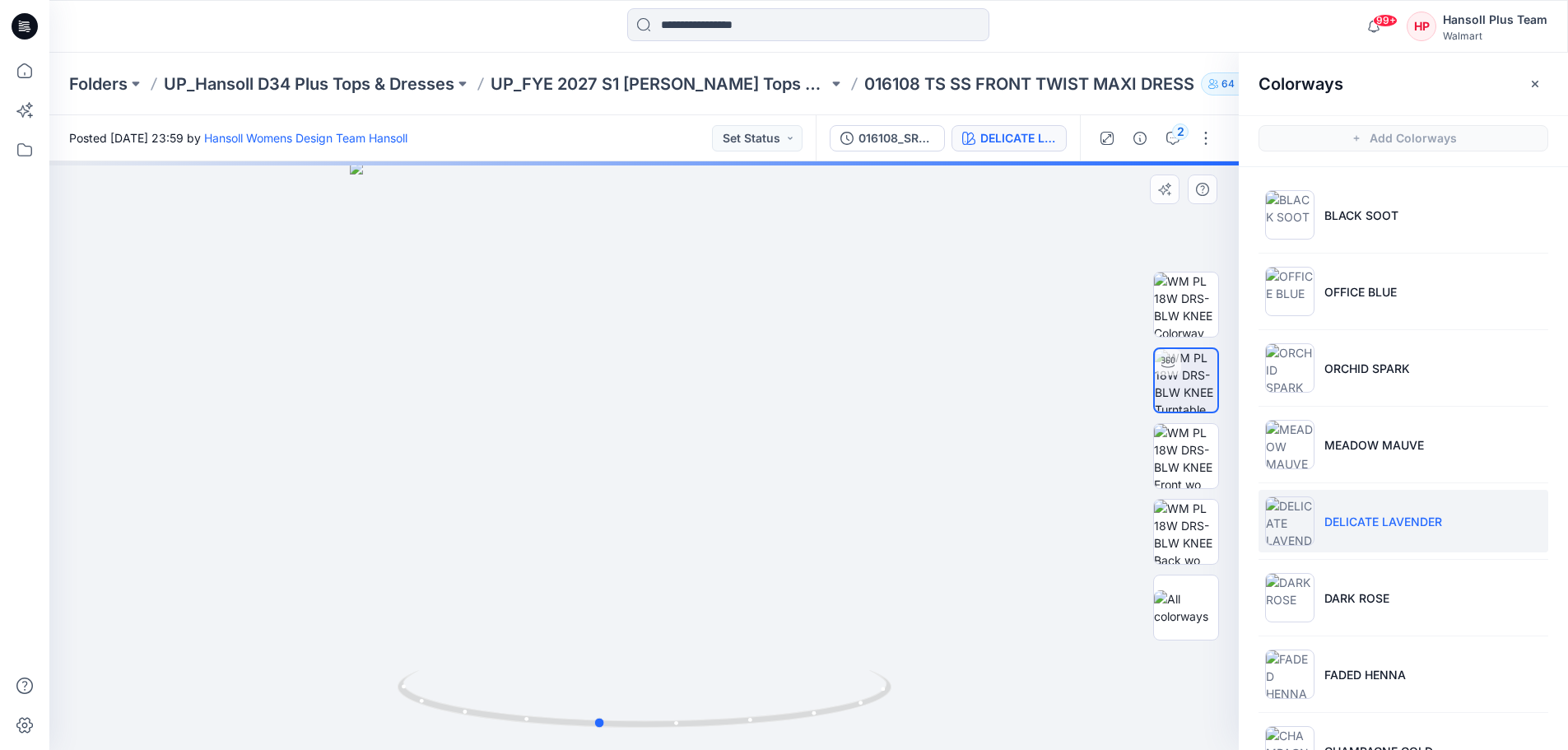
drag, startPoint x: 822, startPoint y: 488, endPoint x: 777, endPoint y: 493, distance: 45.3
click at [784, 493] on div at bounding box center [644, 456] width 1189 height 589
drag, startPoint x: 726, startPoint y: 467, endPoint x: 739, endPoint y: 465, distance: 13.2
click at [739, 465] on div at bounding box center [644, 456] width 1189 height 589
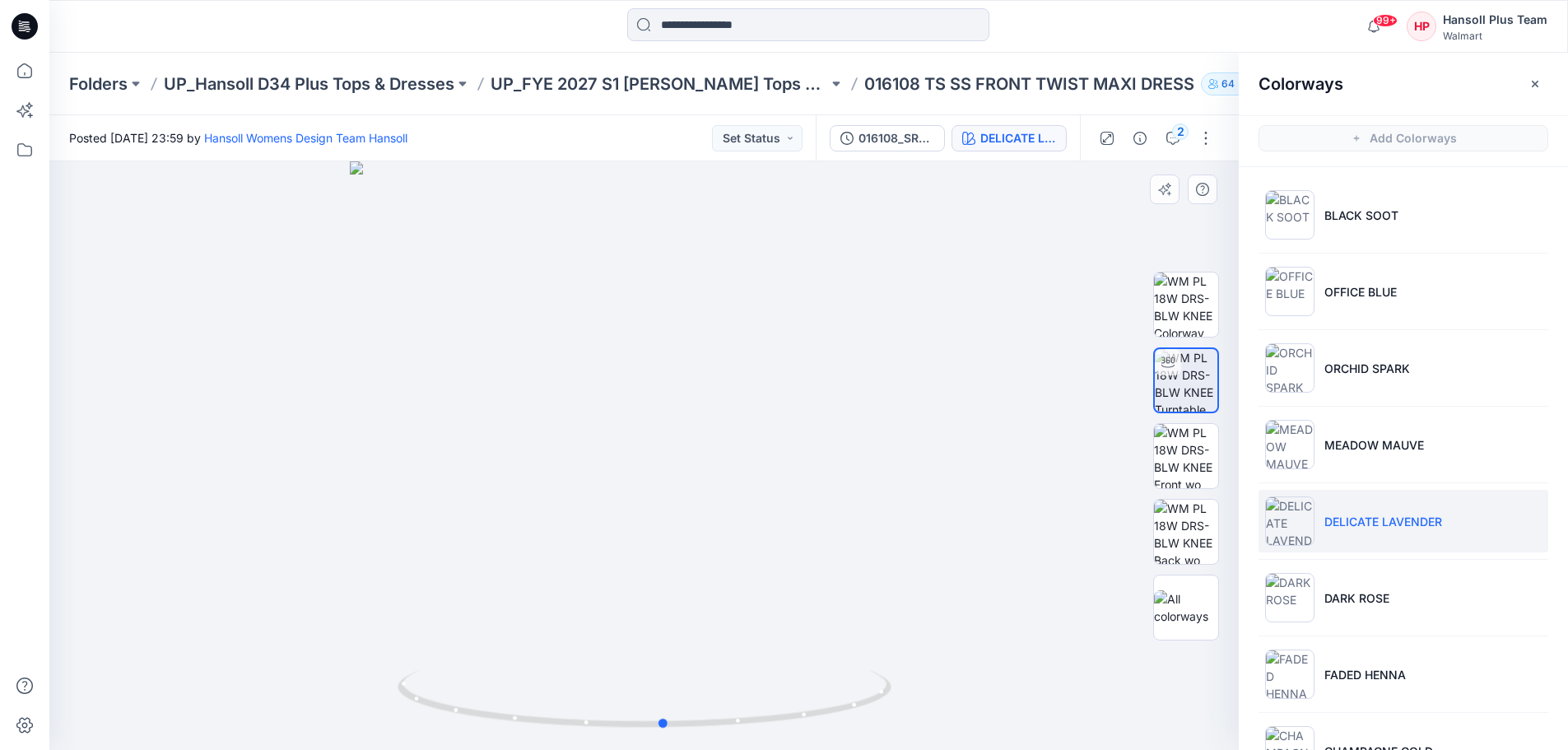
drag, startPoint x: 670, startPoint y: 515, endPoint x: 781, endPoint y: 524, distance: 111.4
click at [781, 524] on div at bounding box center [644, 456] width 1189 height 589
